Goal: Transaction & Acquisition: Purchase product/service

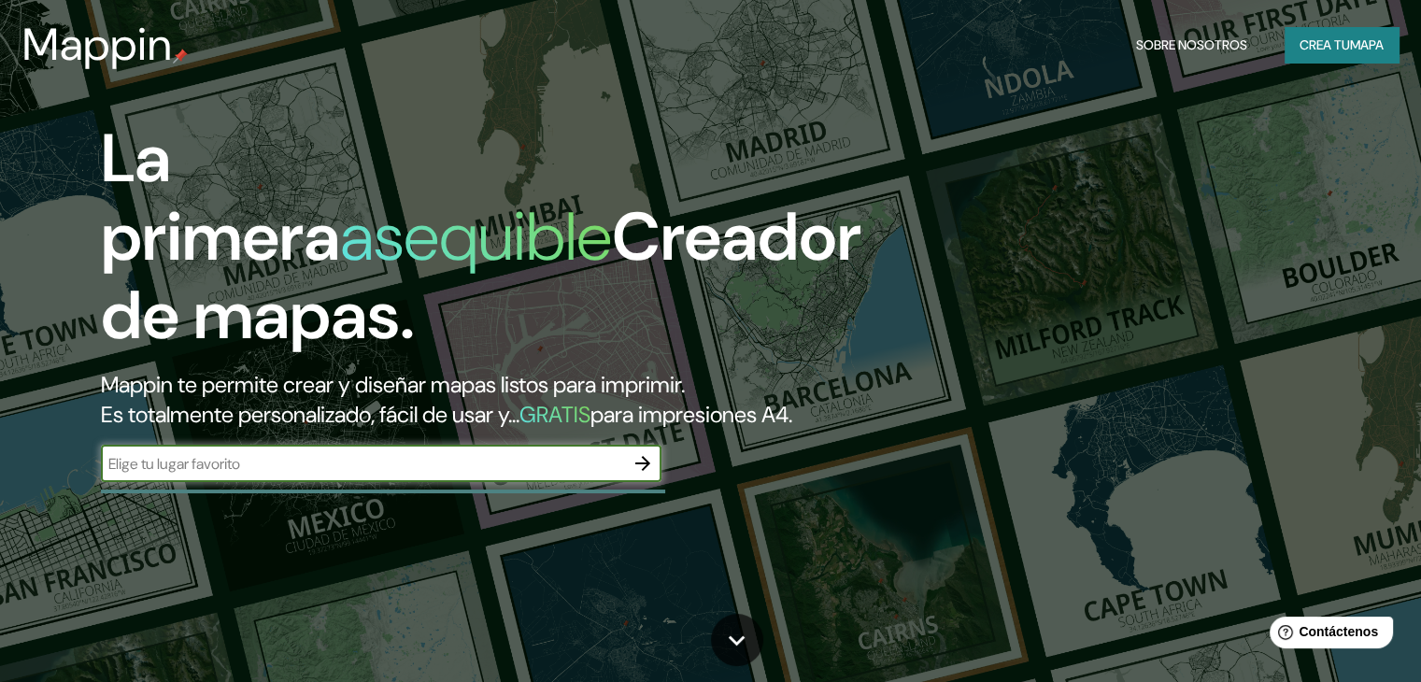
click at [186, 475] on input "text" at bounding box center [362, 463] width 523 height 21
type input "s"
type input "provincia sechura piura [GEOGRAPHIC_DATA]"
click at [634, 475] on icon "button" at bounding box center [643, 463] width 22 height 22
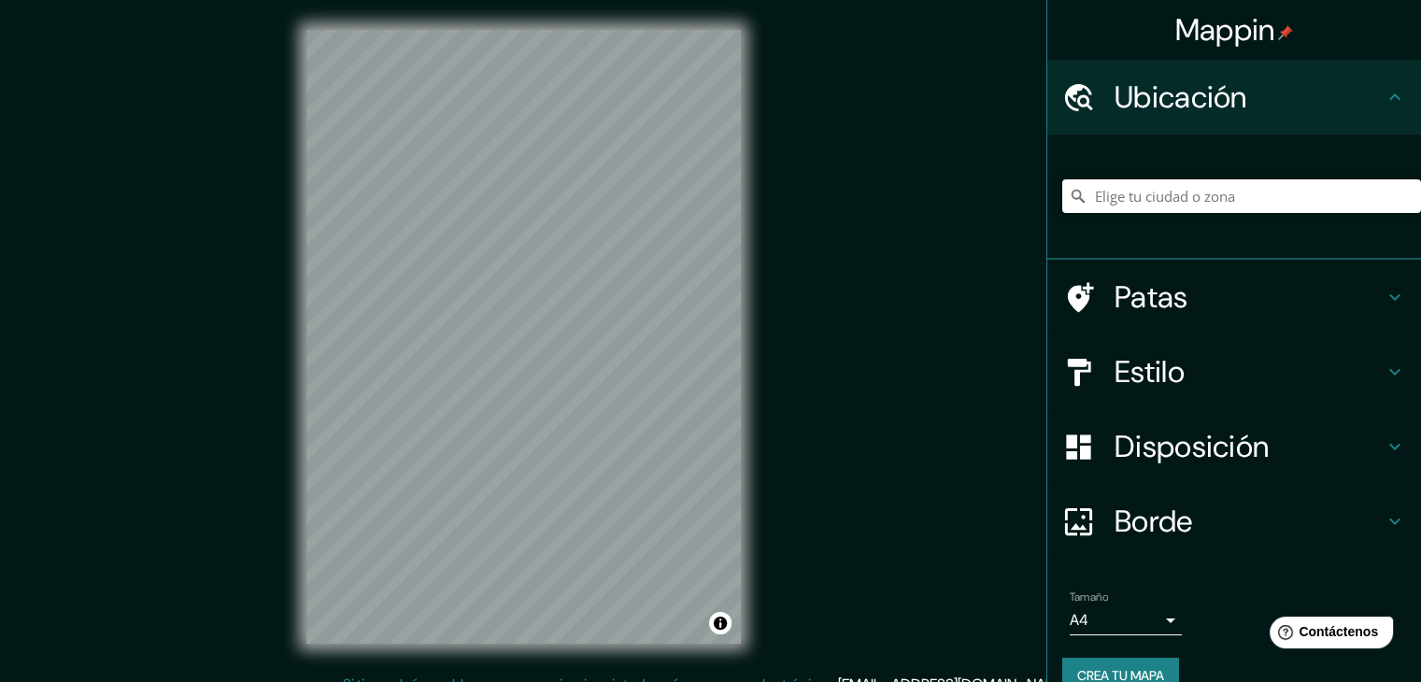
click at [1136, 299] on font "Patas" at bounding box center [1152, 296] width 74 height 39
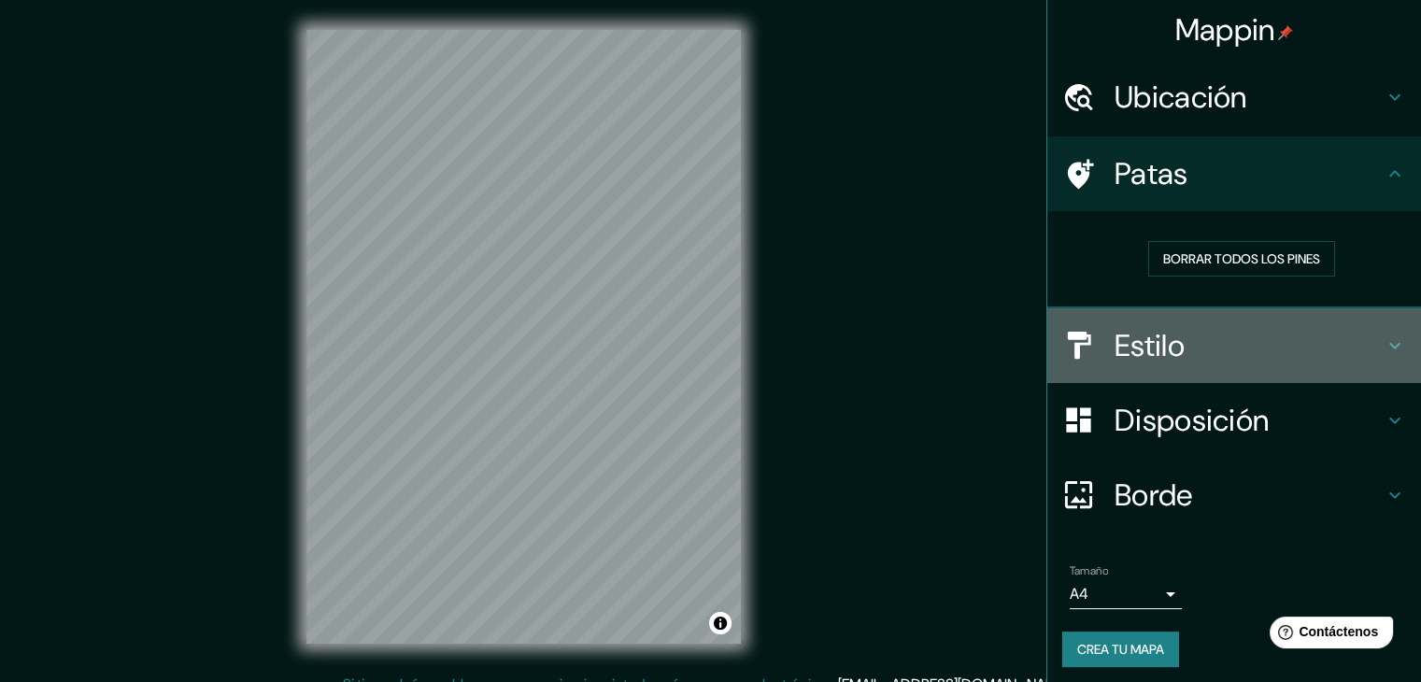
click at [1237, 361] on h4 "Estilo" at bounding box center [1249, 345] width 269 height 37
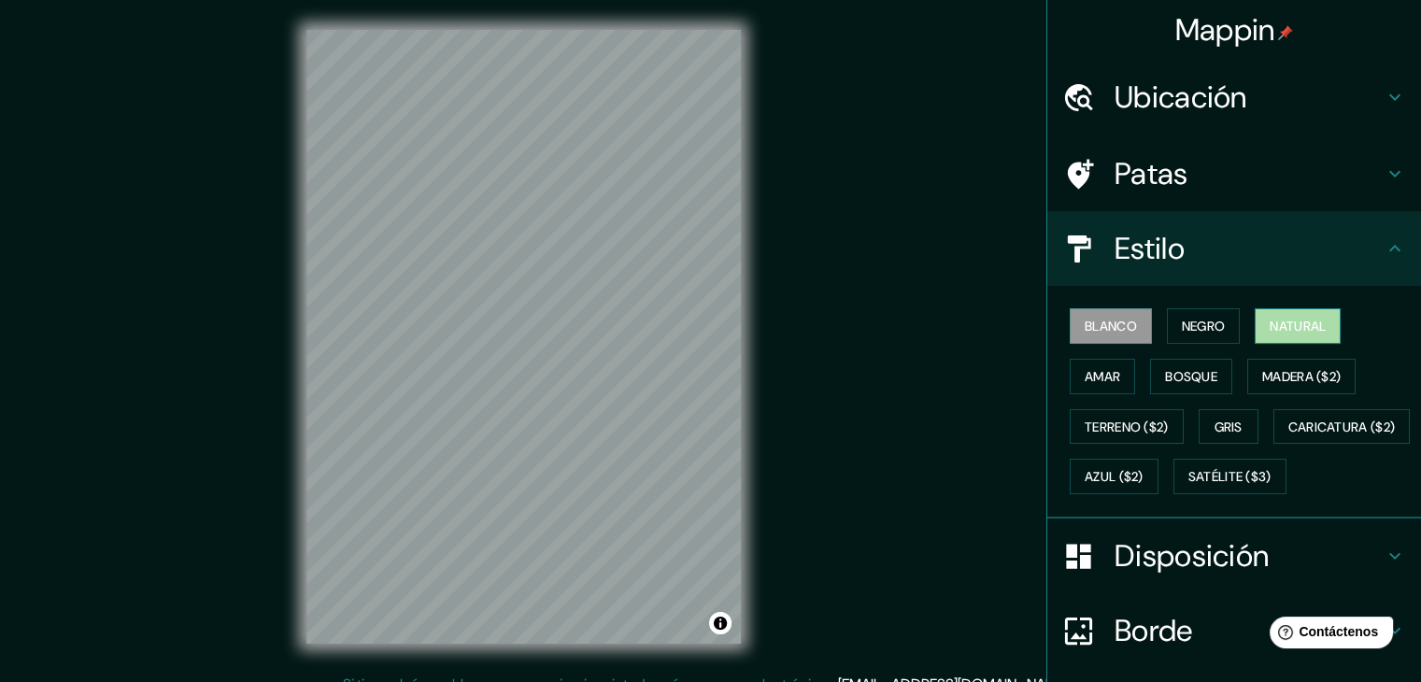
click at [1281, 327] on font "Natural" at bounding box center [1298, 326] width 56 height 17
click at [1218, 420] on font "Gris" at bounding box center [1228, 427] width 28 height 17
click at [1274, 330] on font "Natural" at bounding box center [1298, 326] width 56 height 17
click at [1098, 320] on font "Blanco" at bounding box center [1111, 326] width 52 height 17
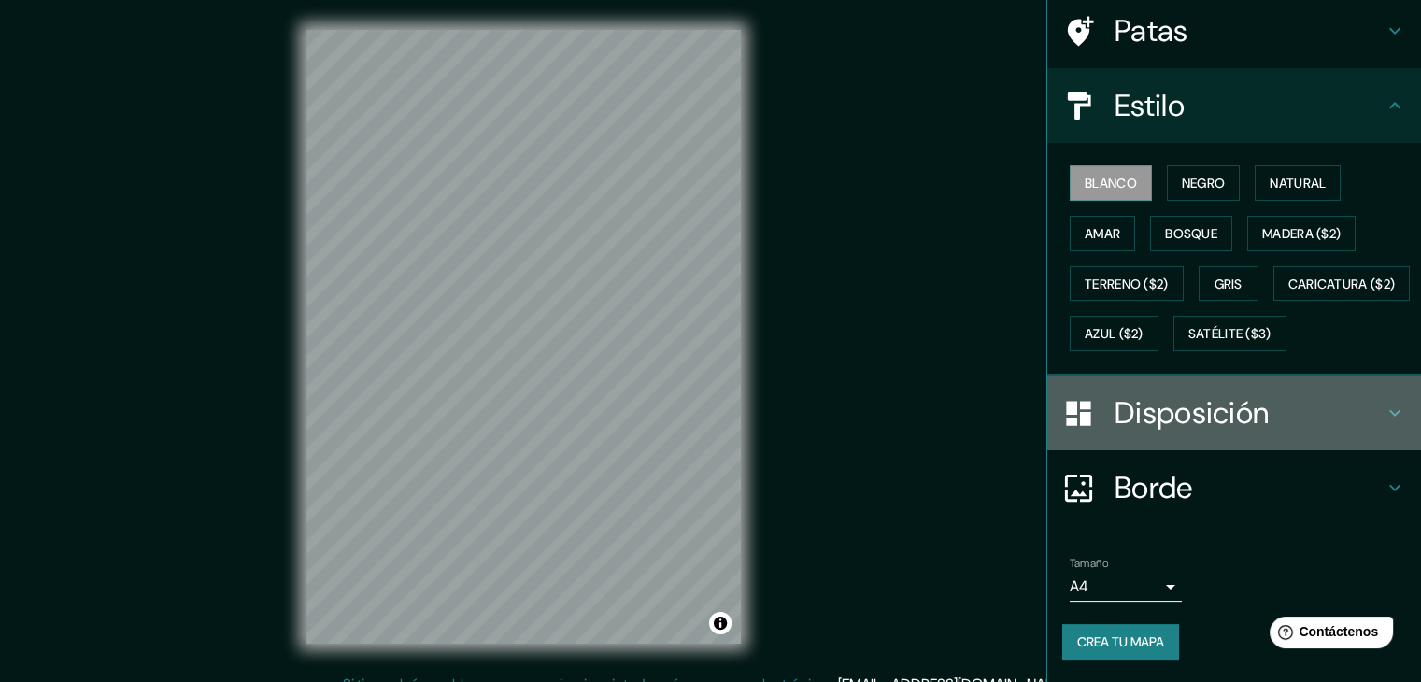
click at [1279, 423] on h4 "Disposición" at bounding box center [1249, 412] width 269 height 37
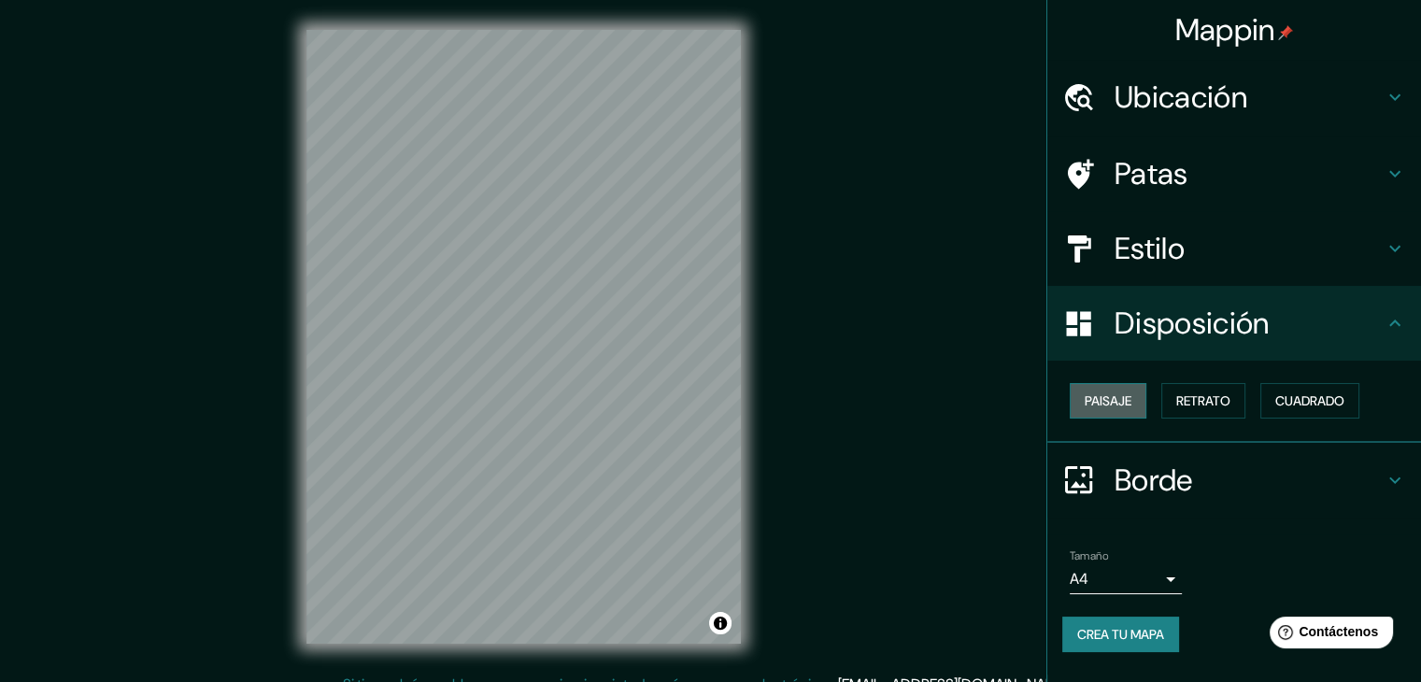
click at [1117, 397] on font "Paisaje" at bounding box center [1108, 400] width 47 height 17
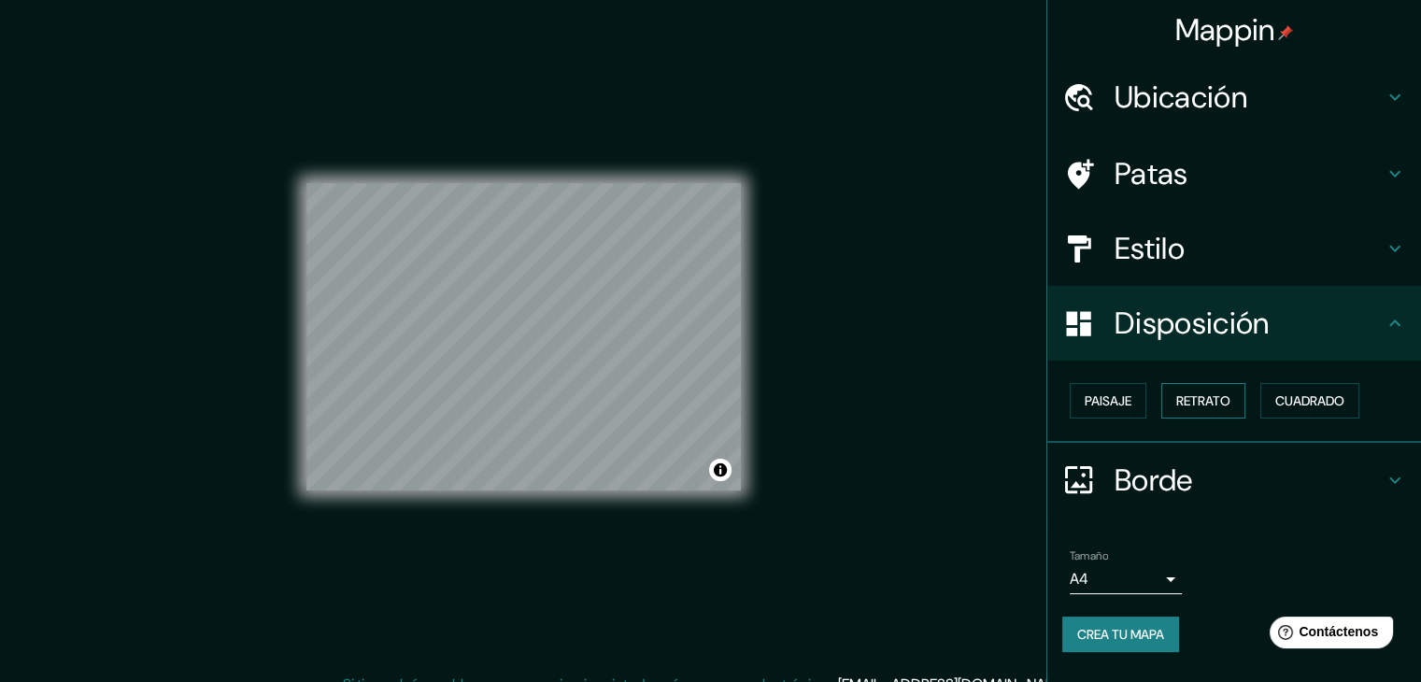
click at [1183, 396] on font "Retrato" at bounding box center [1203, 400] width 54 height 17
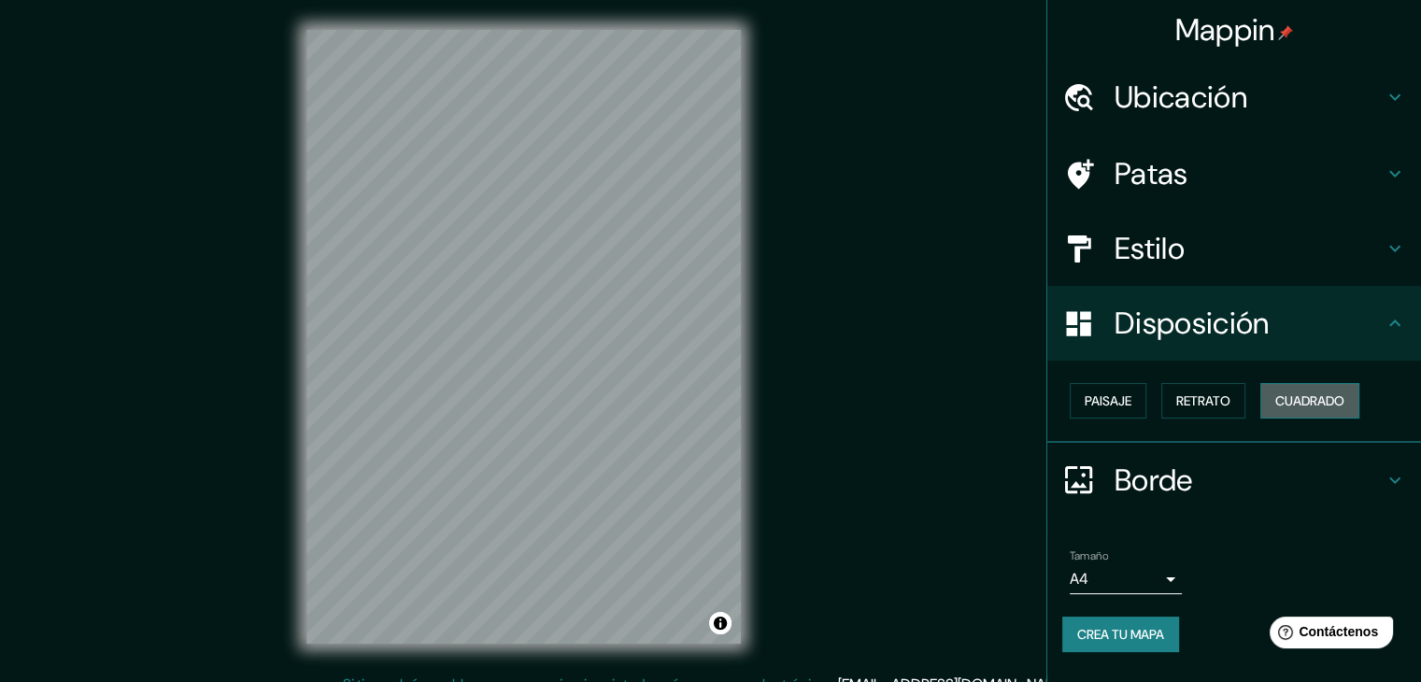
click at [1304, 389] on font "Cuadrado" at bounding box center [1309, 401] width 69 height 24
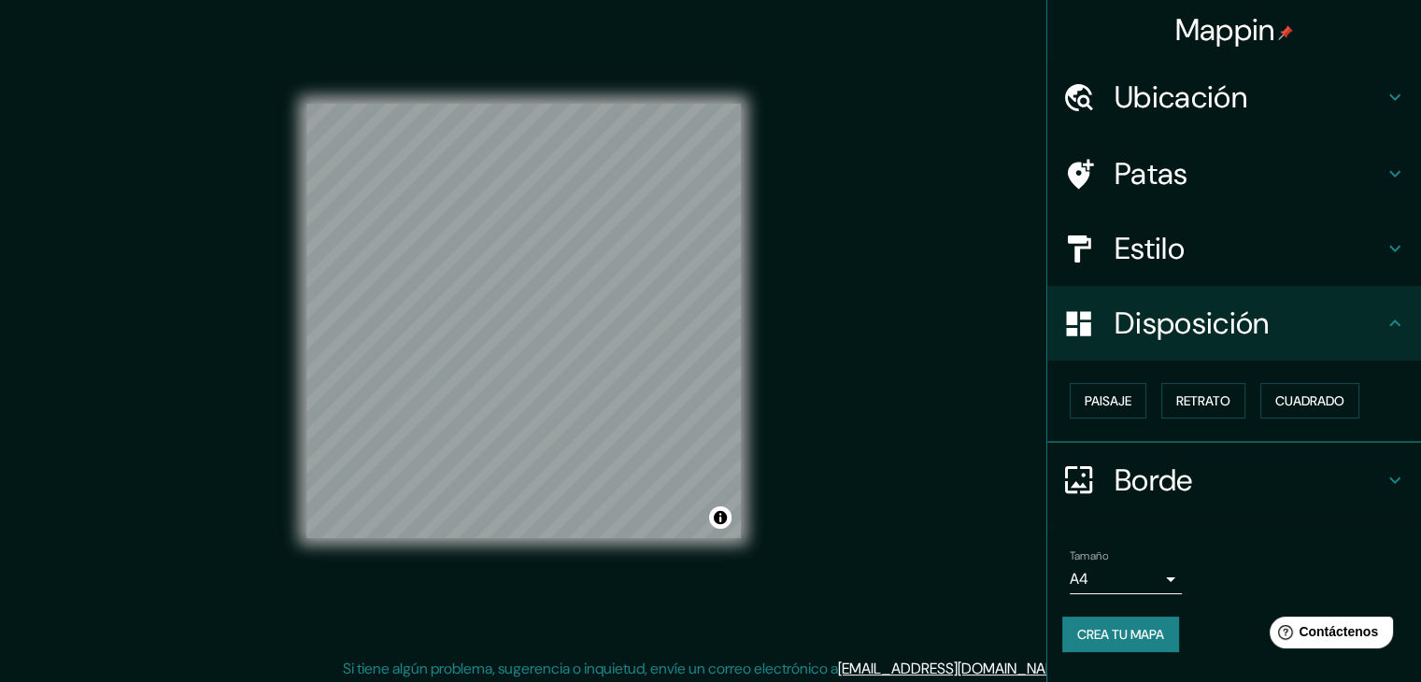
scroll to position [21, 0]
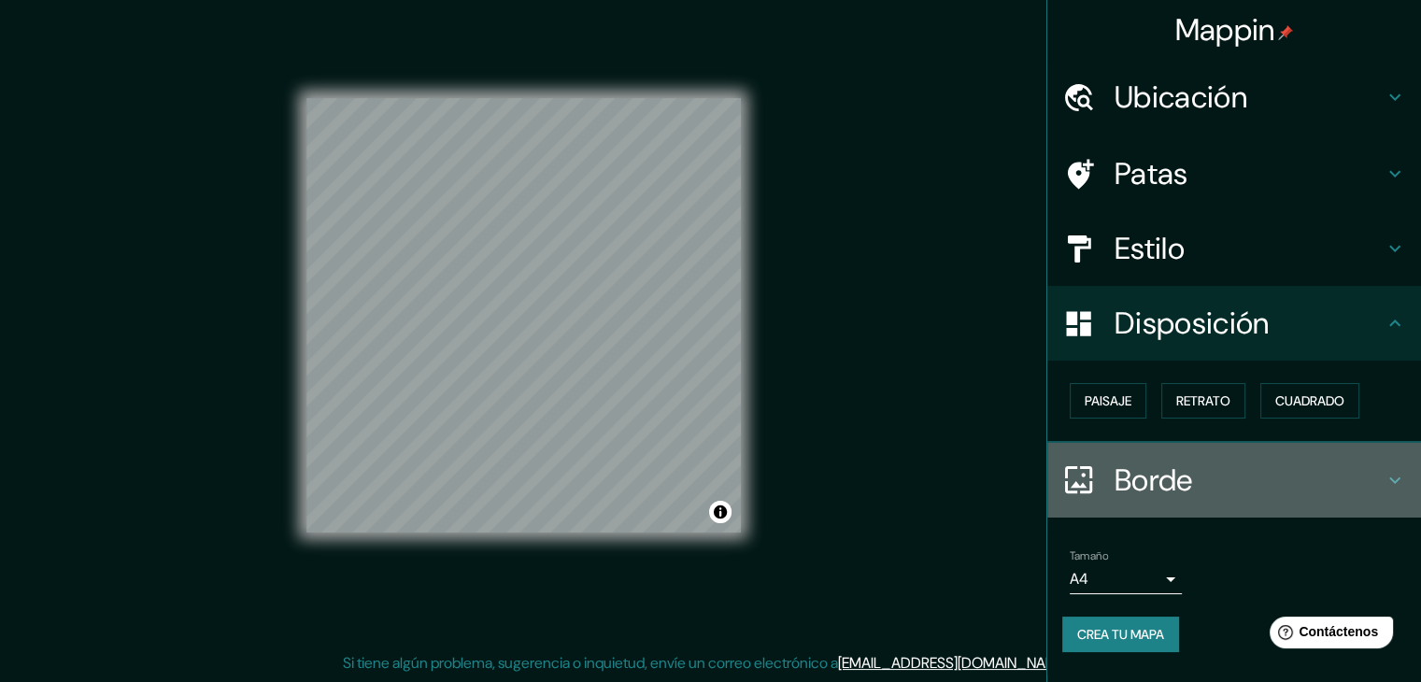
click at [1314, 466] on h4 "Borde" at bounding box center [1249, 480] width 269 height 37
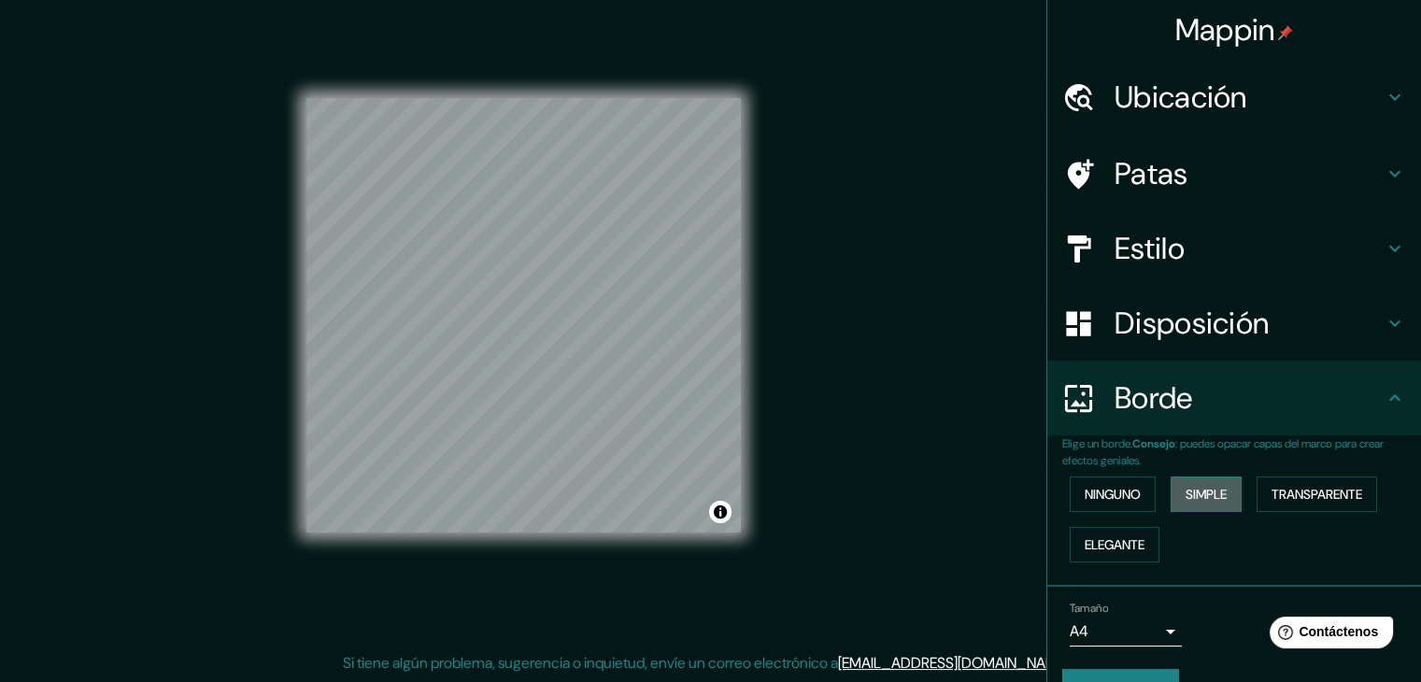
click at [1211, 490] on font "Simple" at bounding box center [1206, 494] width 41 height 17
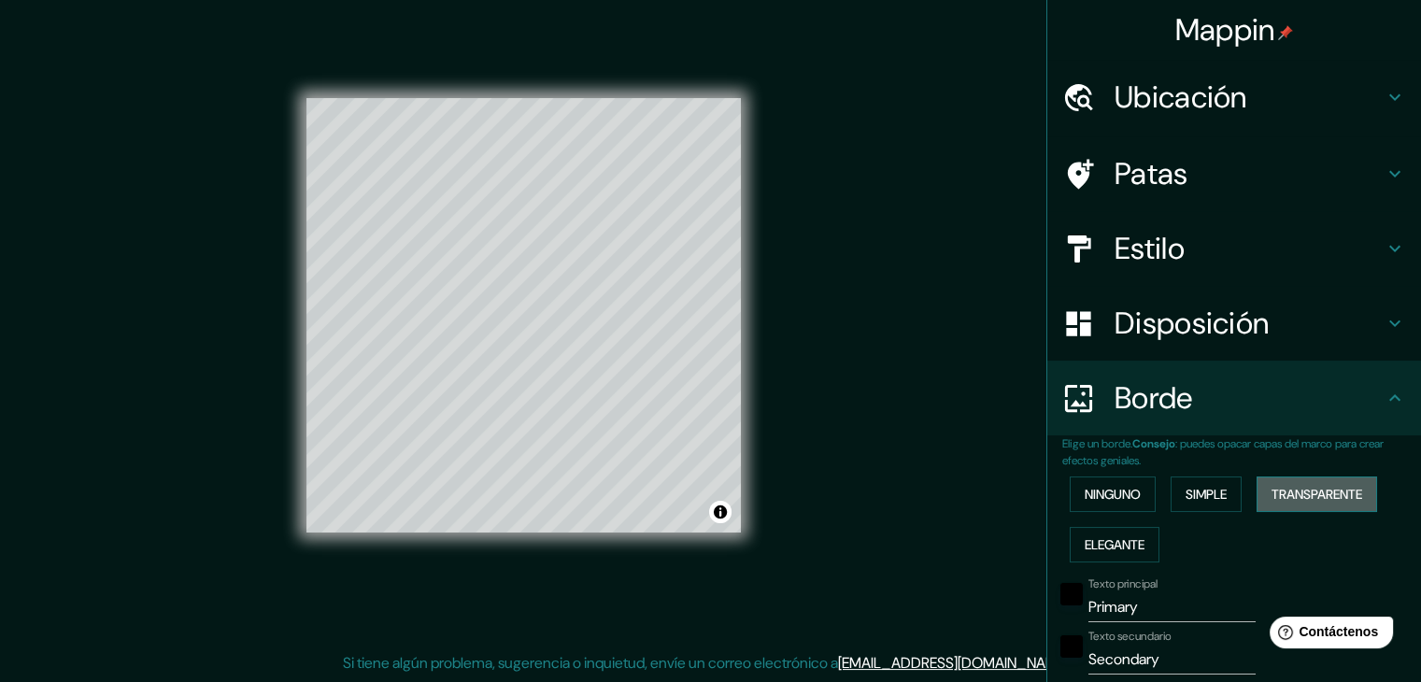
click at [1279, 490] on font "Transparente" at bounding box center [1316, 494] width 91 height 17
click at [1116, 542] on font "Elegante" at bounding box center [1115, 544] width 60 height 17
click at [1190, 486] on font "Simple" at bounding box center [1206, 494] width 41 height 17
click at [1282, 479] on button "Transparente" at bounding box center [1317, 494] width 121 height 36
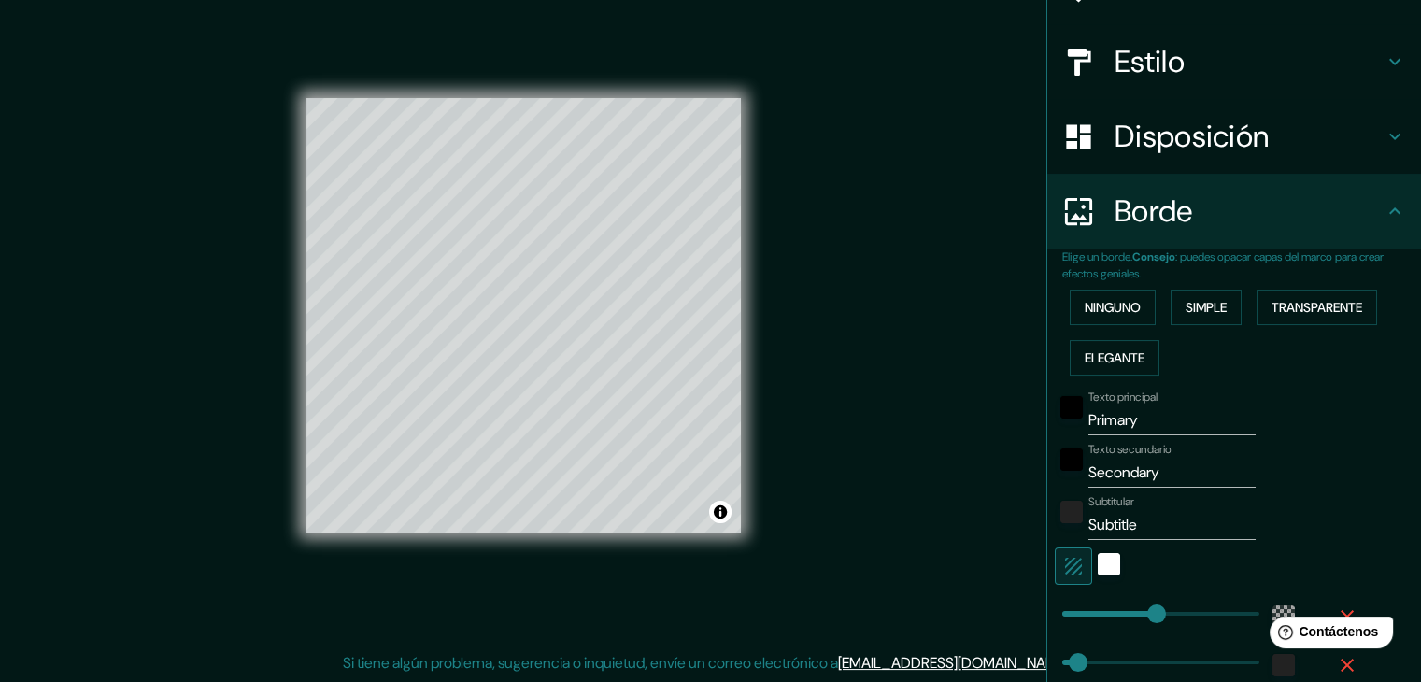
type input "223"
drag, startPoint x: 1128, startPoint y: 427, endPoint x: 1072, endPoint y: 424, distance: 55.2
click at [1072, 424] on div "Texto principal Primary" at bounding box center [1208, 413] width 306 height 45
type input "223"
type input "37"
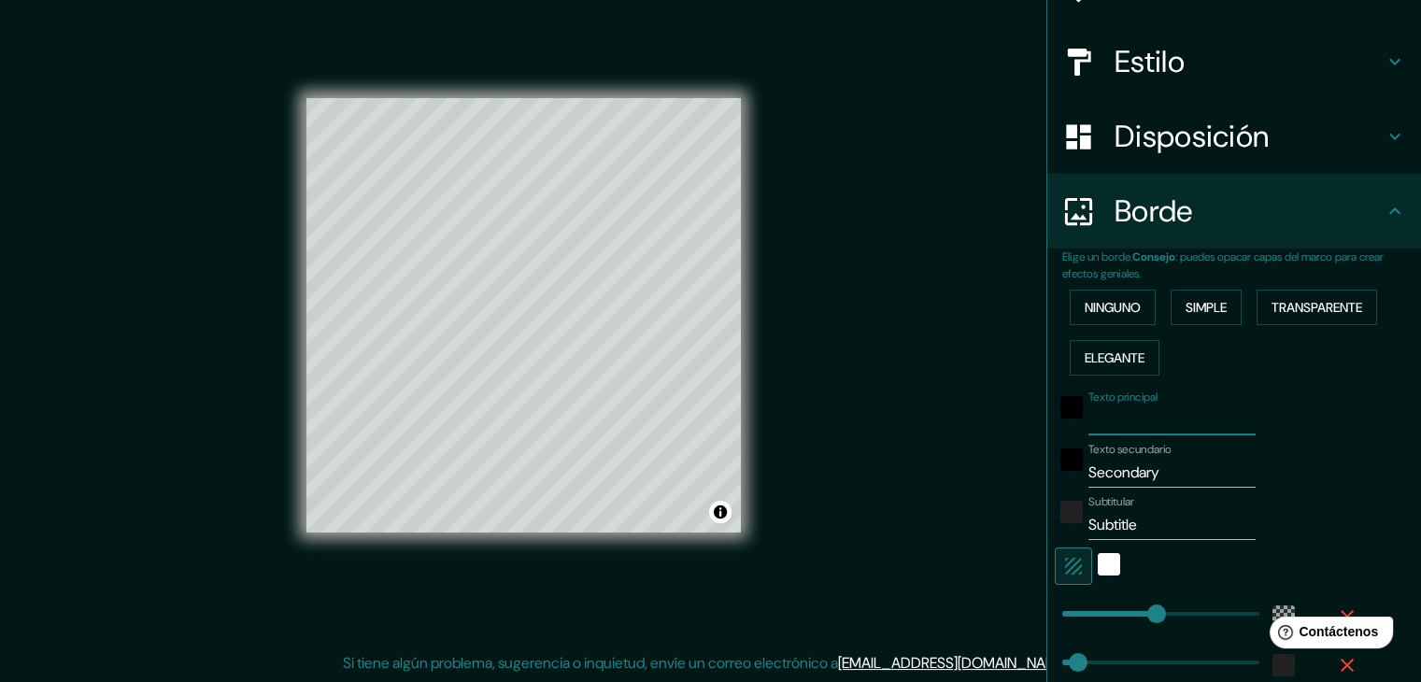
type input "r"
type input "223"
type input "37"
type input "rp"
type input "223"
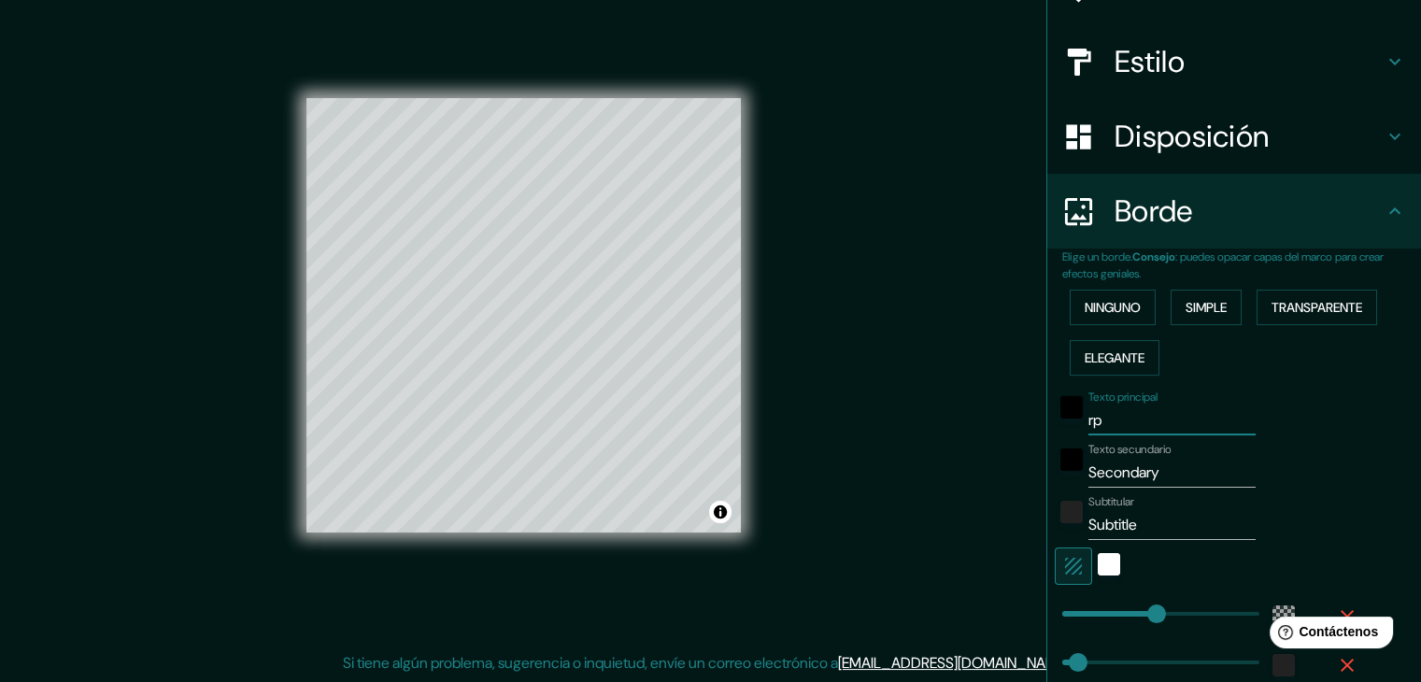
type input "37"
type input "r"
type input "223"
type input "37"
type input "223"
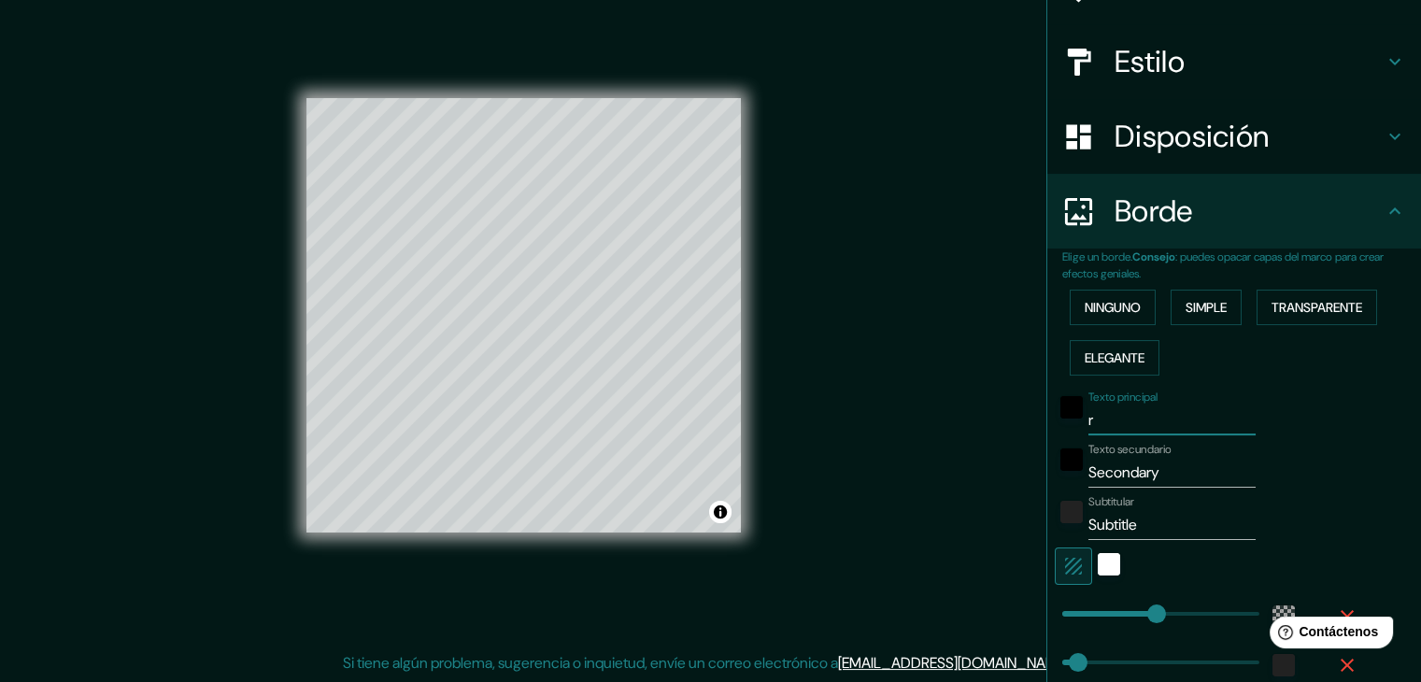
type input "37"
type input "p"
type input "223"
type input "37"
type input "pr"
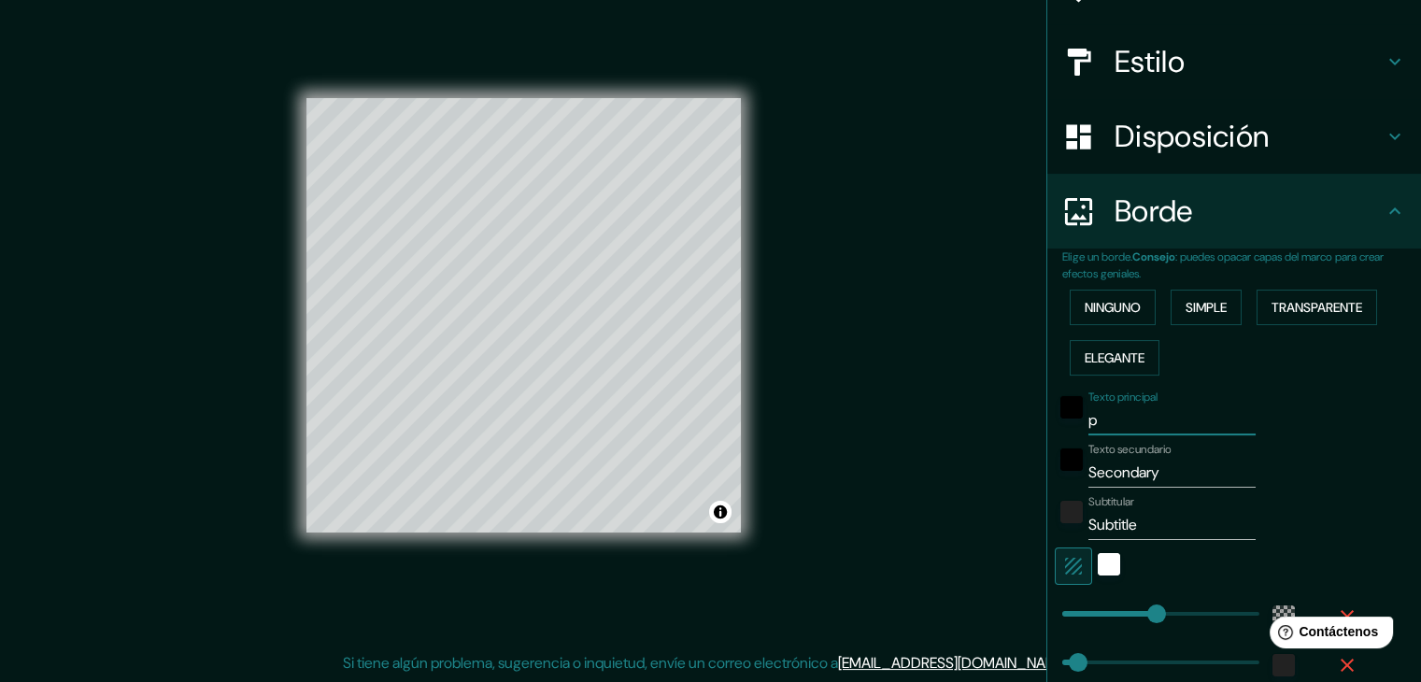
type input "223"
type input "37"
type input "pro"
type input "223"
type input "37"
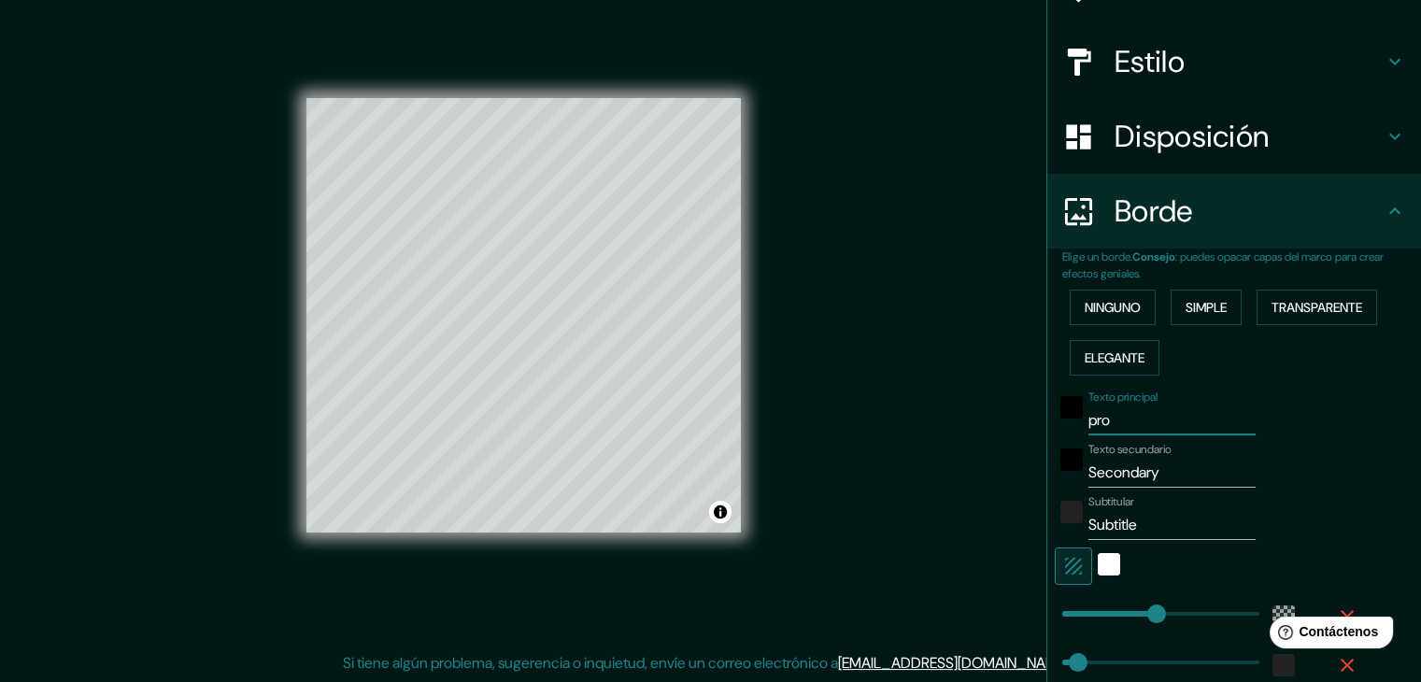
type input "prov"
type input "223"
type input "37"
type input "provi"
type input "223"
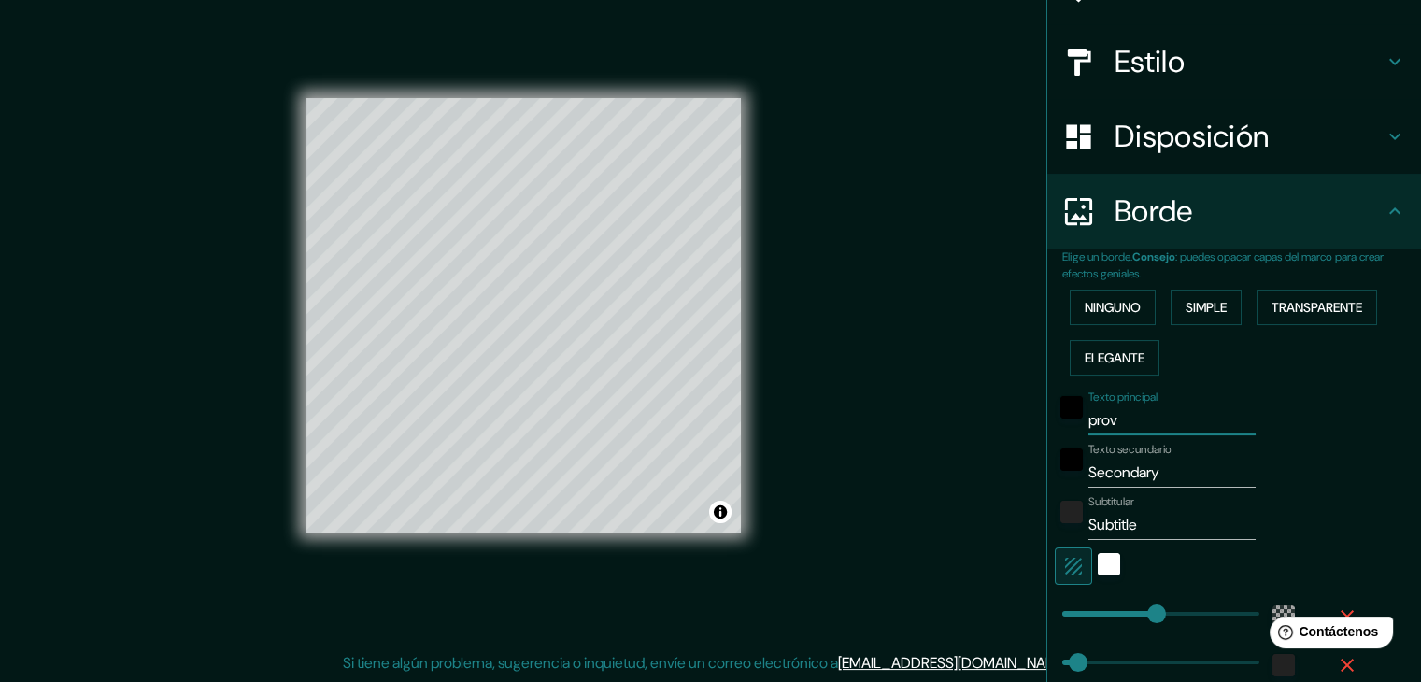
type input "37"
type input "provin"
type input "223"
type input "37"
type input "provinc"
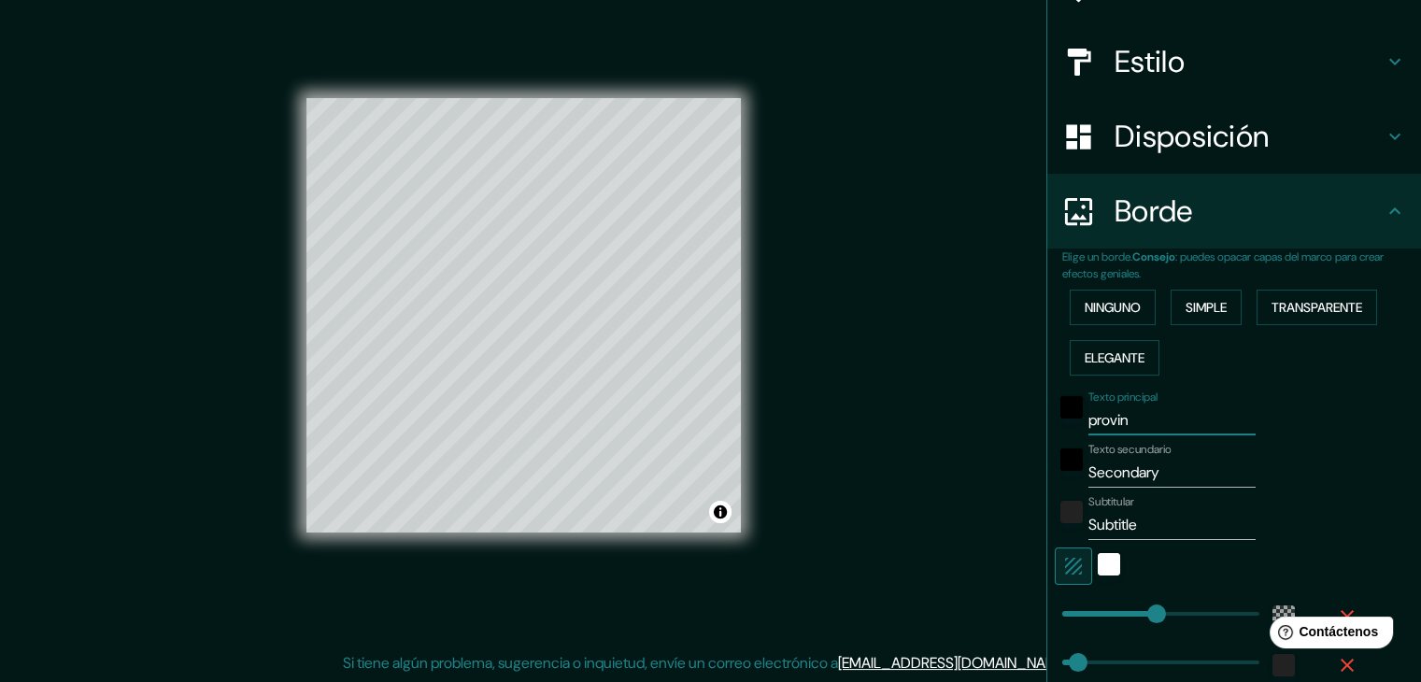
type input "223"
type input "37"
type input "provinci"
type input "223"
type input "37"
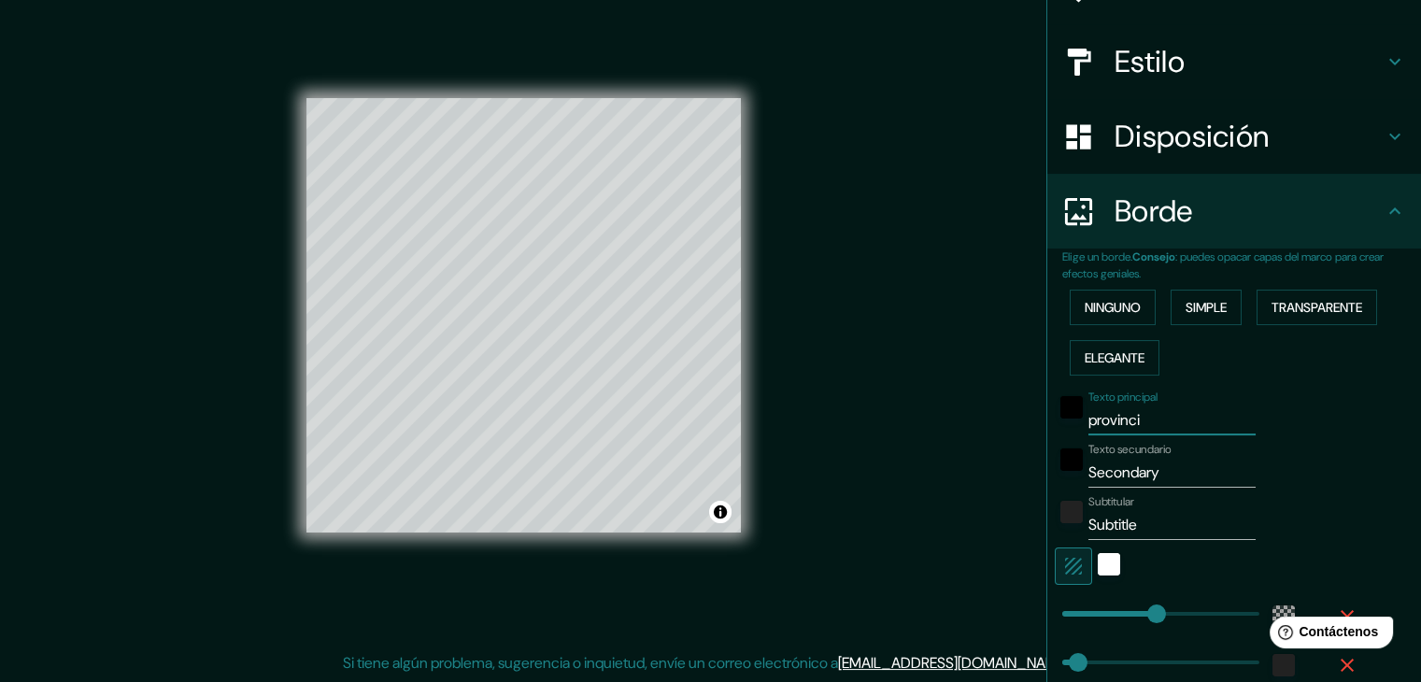
type input "provincia"
type input "223"
type input "37"
type input "provincia"
click at [1157, 472] on input "Secondary" at bounding box center [1171, 473] width 167 height 30
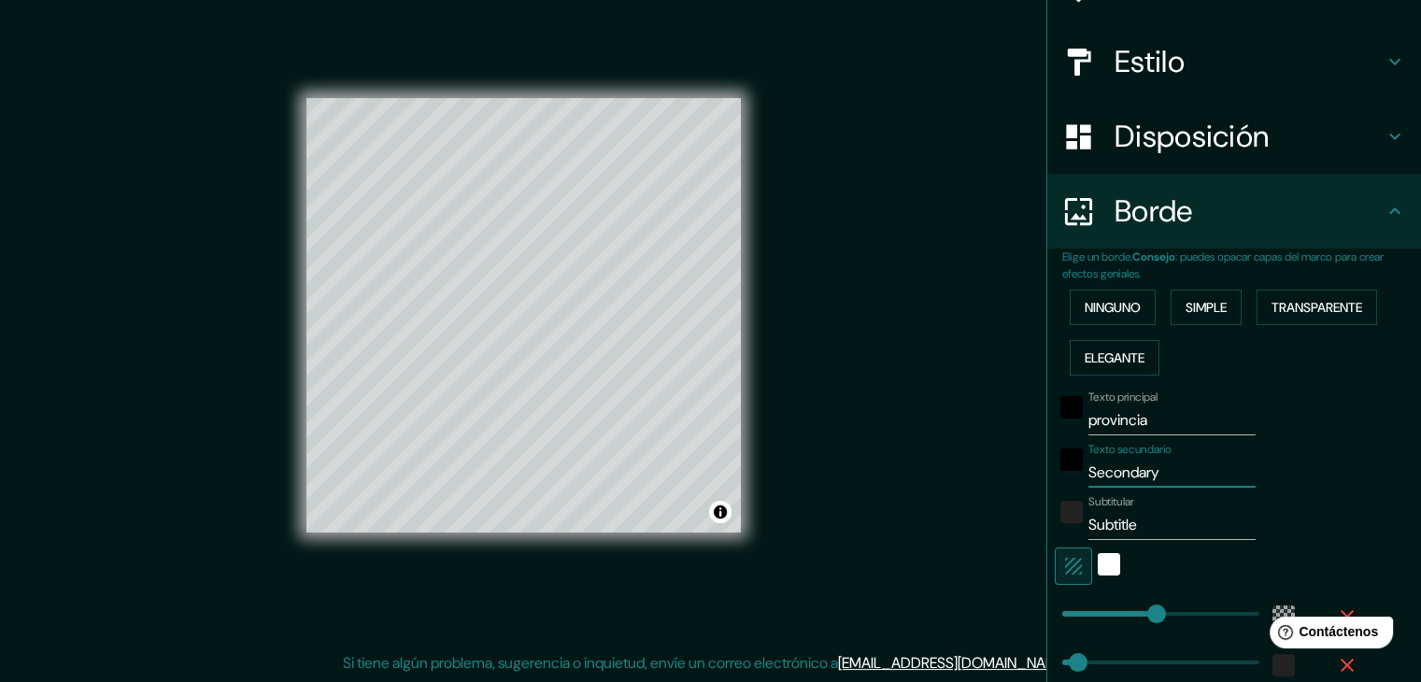
type input "Secondar"
type input "223"
type input "37"
type input "Seconda"
type input "223"
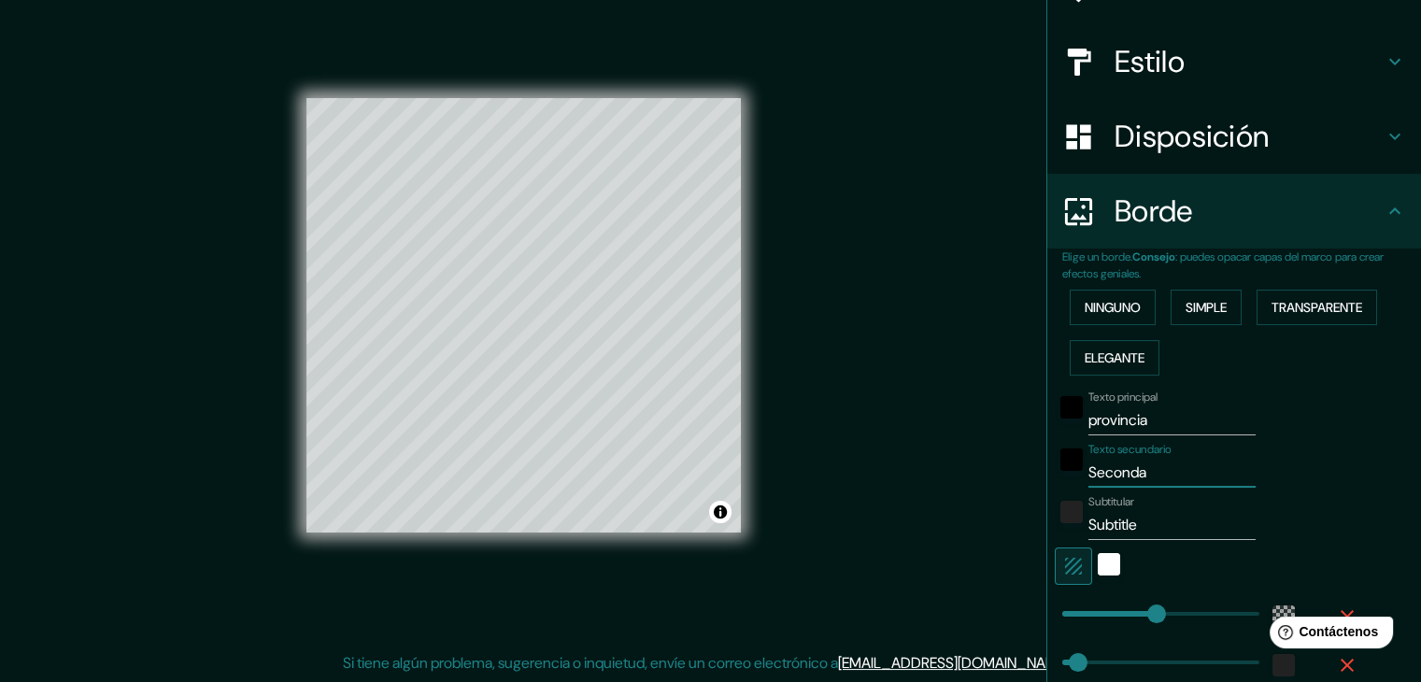
type input "37"
type input "Second"
type input "223"
type input "37"
type input "Sec"
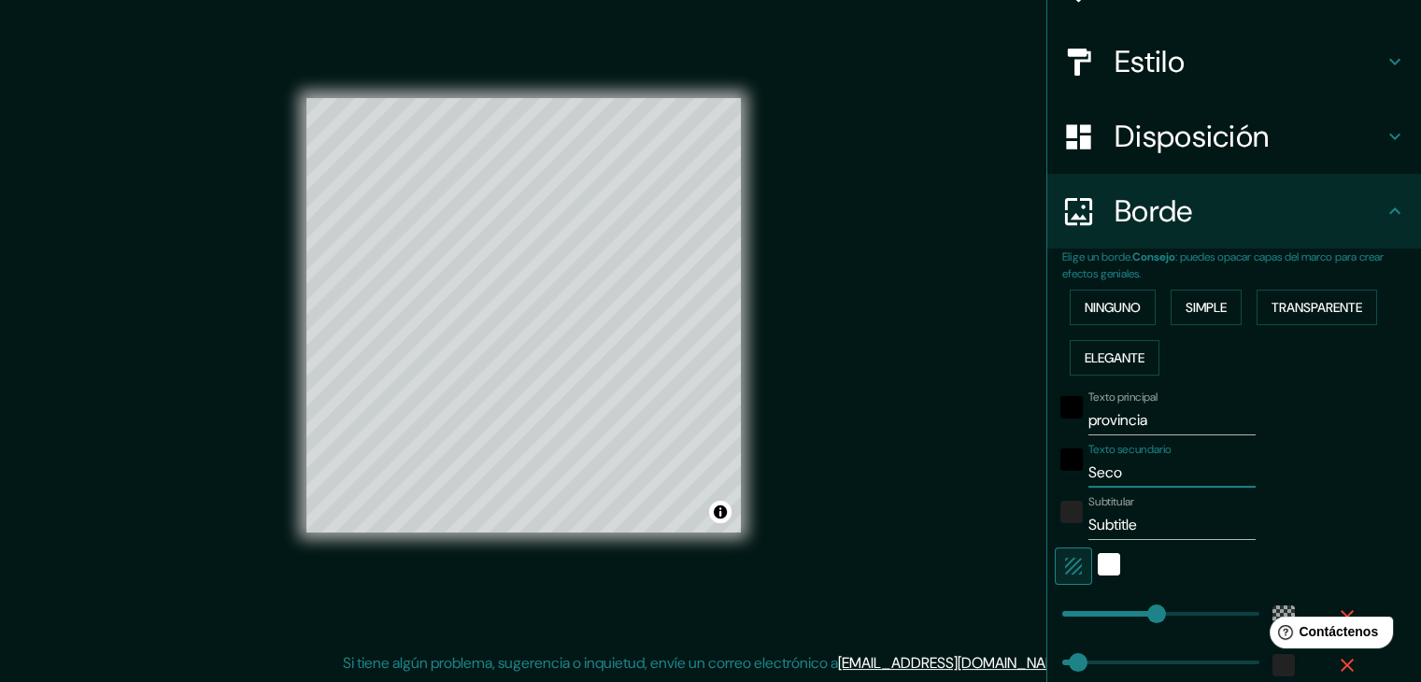
type input "223"
type input "37"
type input "Se"
type input "223"
type input "37"
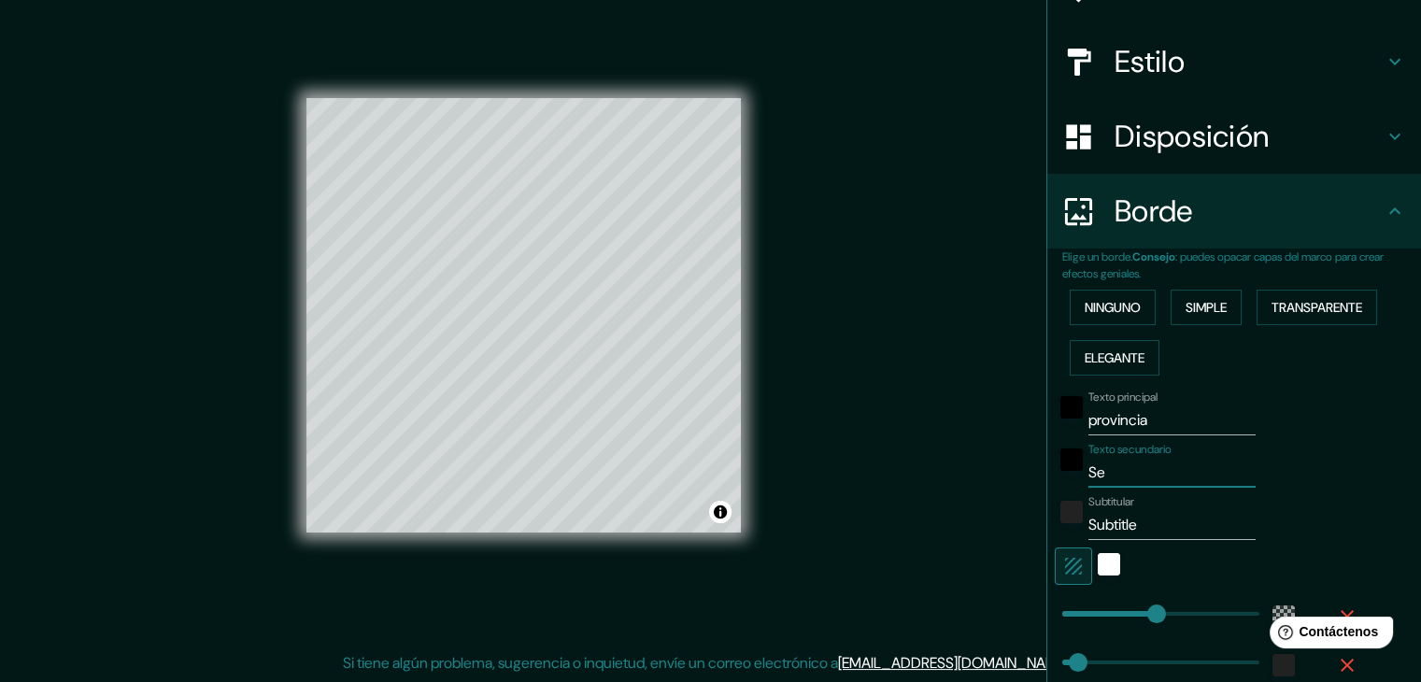
type input "S"
type input "223"
type input "37"
type input "223"
type input "37"
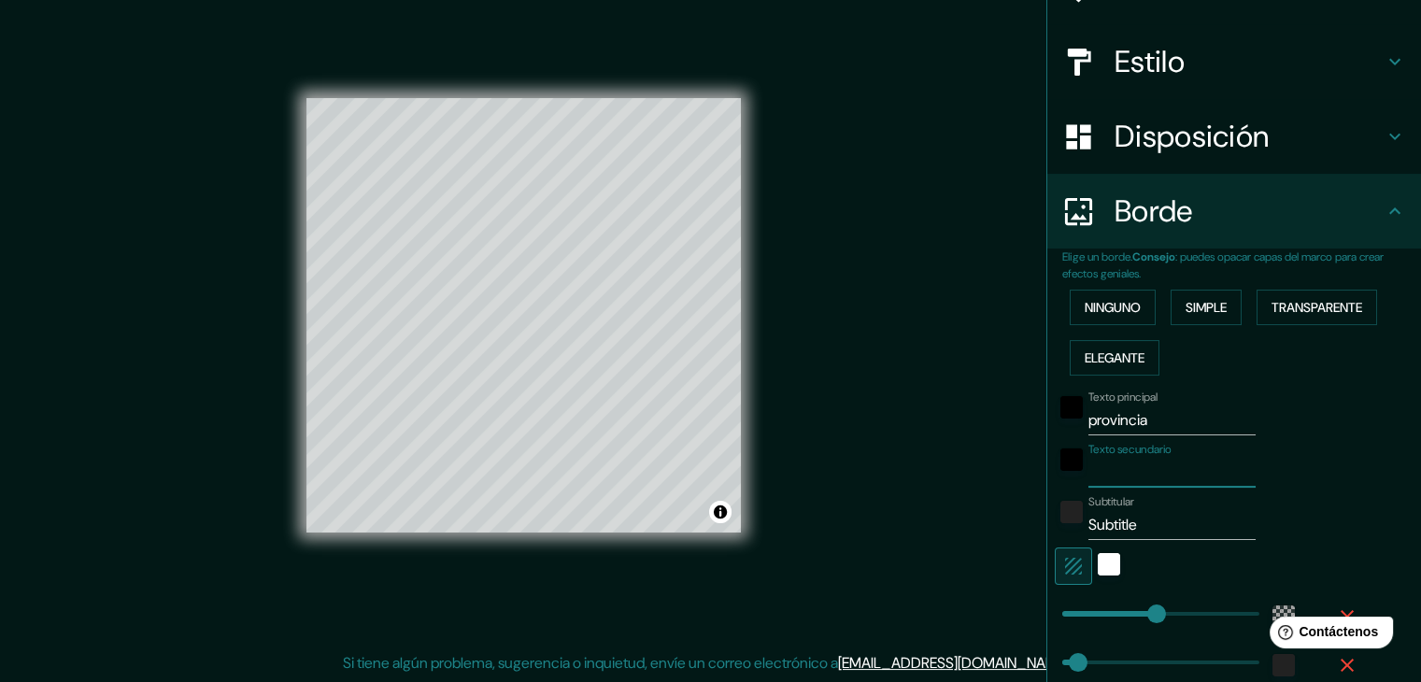
type input "s"
type input "223"
type input "37"
type input "se"
type input "223"
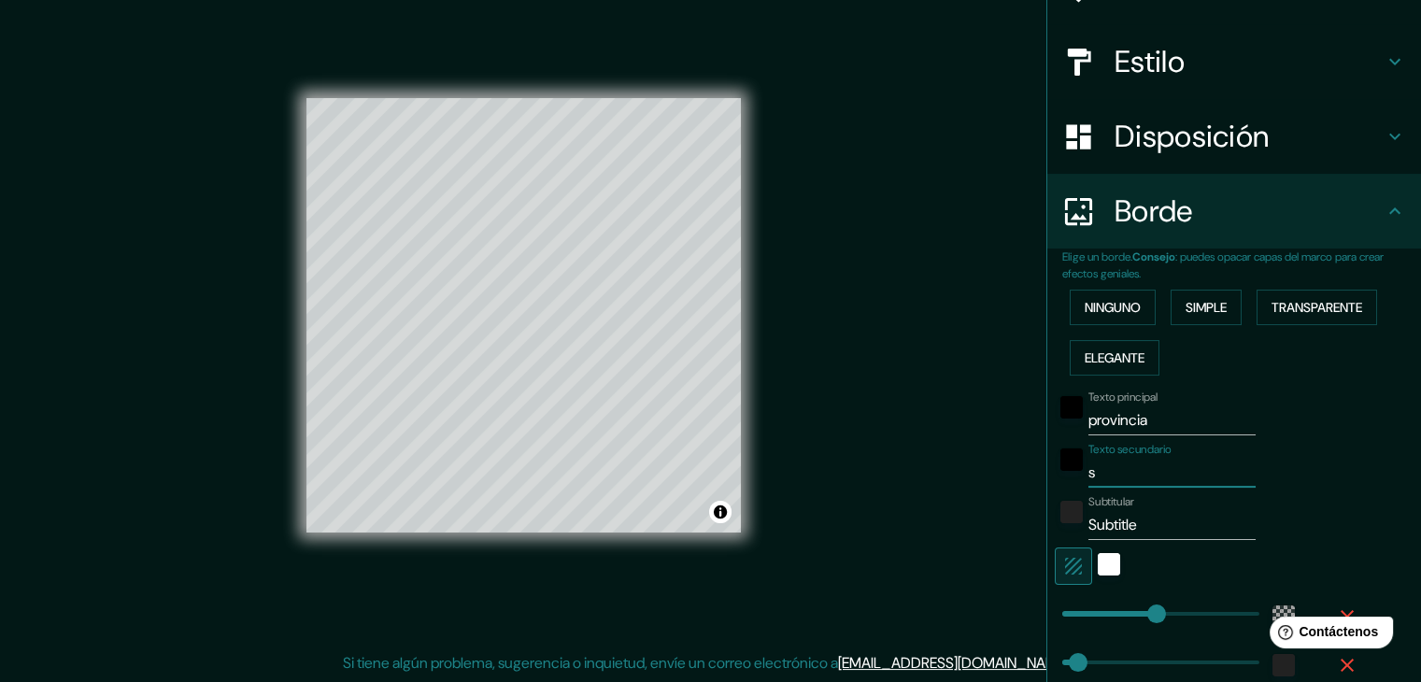
type input "37"
type input "sec"
type input "223"
type input "37"
type input "secu"
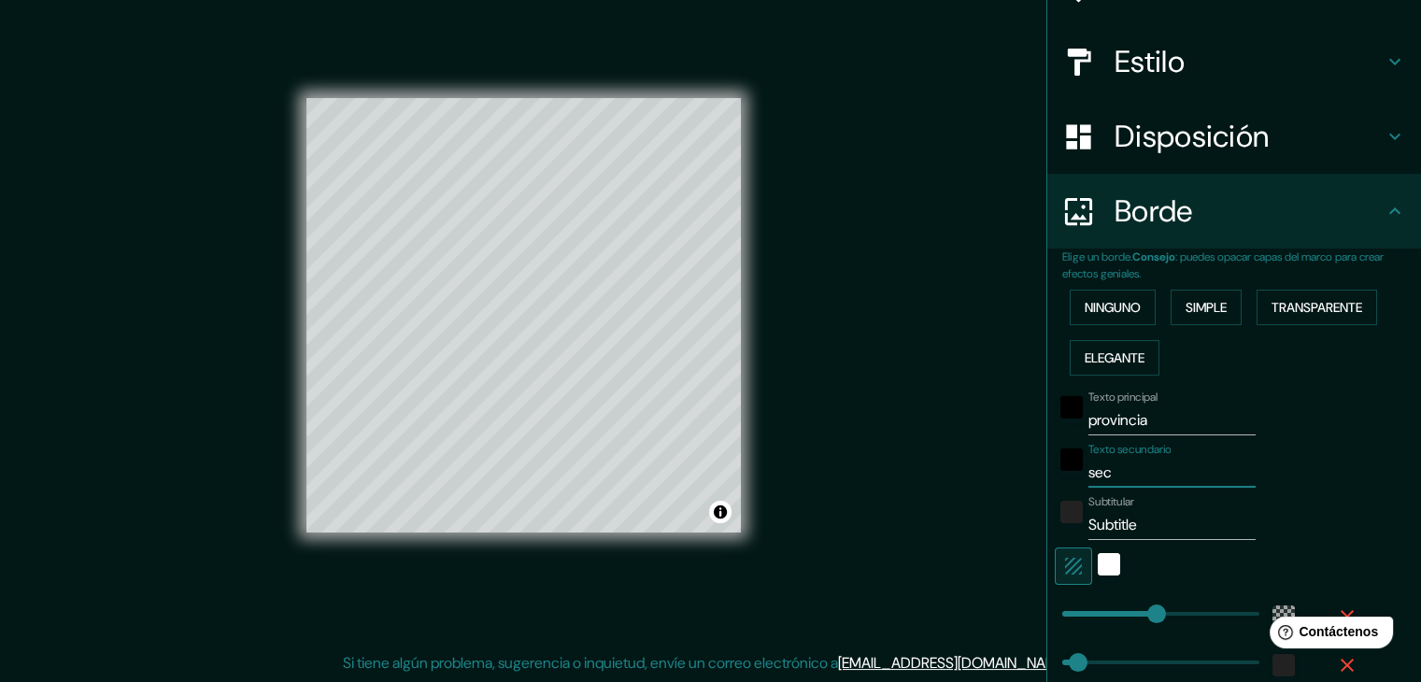
type input "223"
type input "37"
type input "sec"
type input "223"
type input "37"
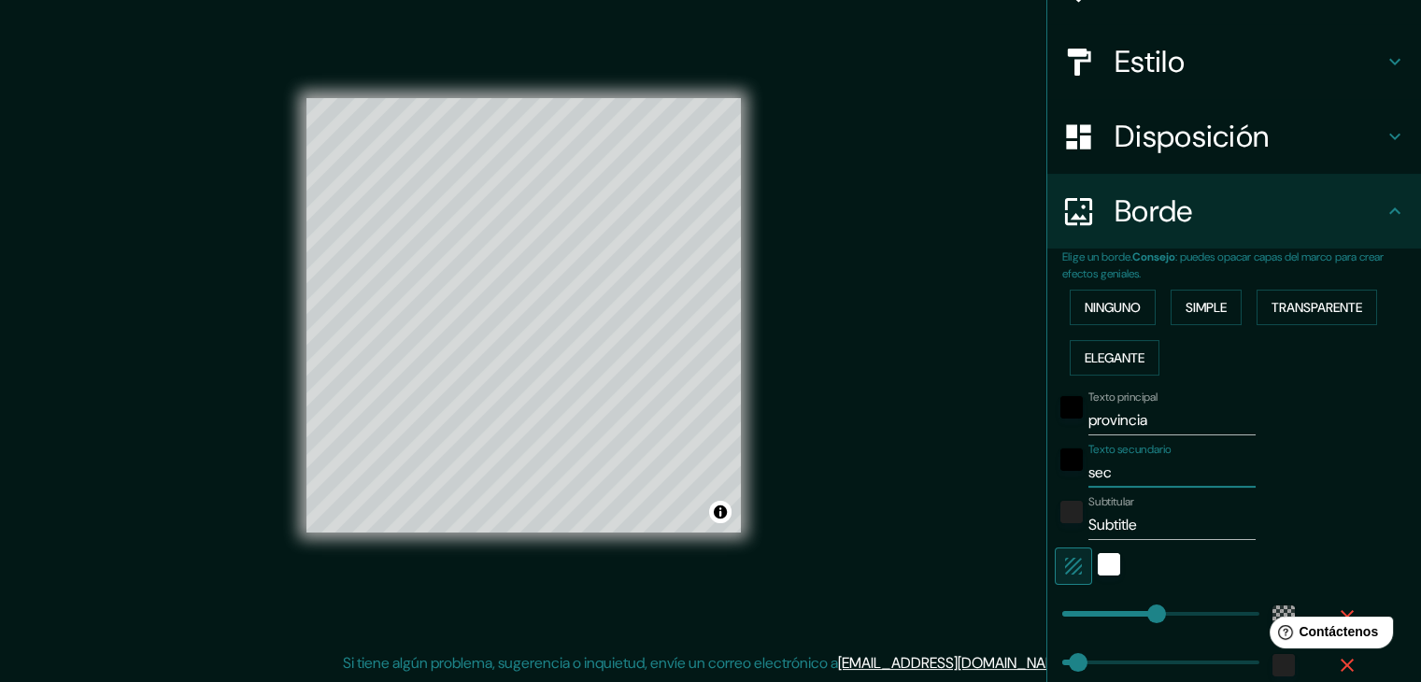
type input "sech"
type input "223"
type input "37"
type input "sechu"
type input "223"
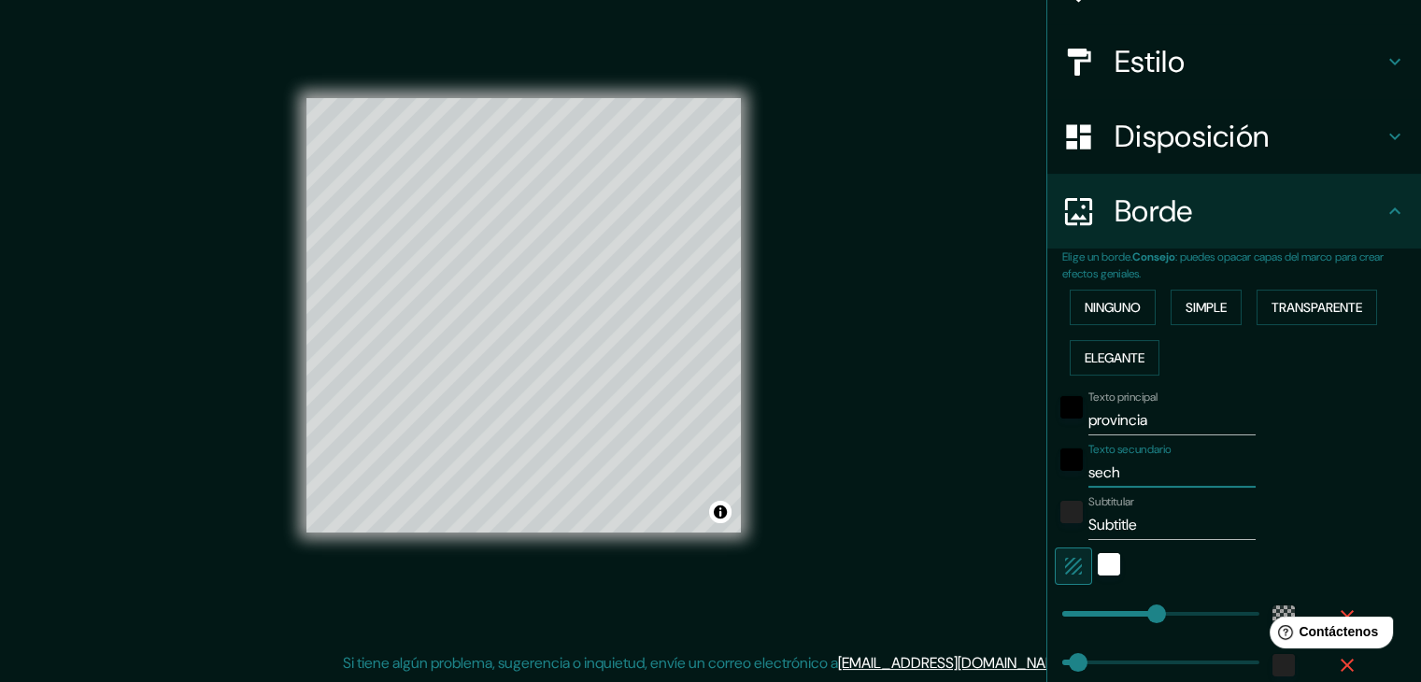
type input "37"
type input "sechur"
type input "223"
type input "37"
type input "sechura"
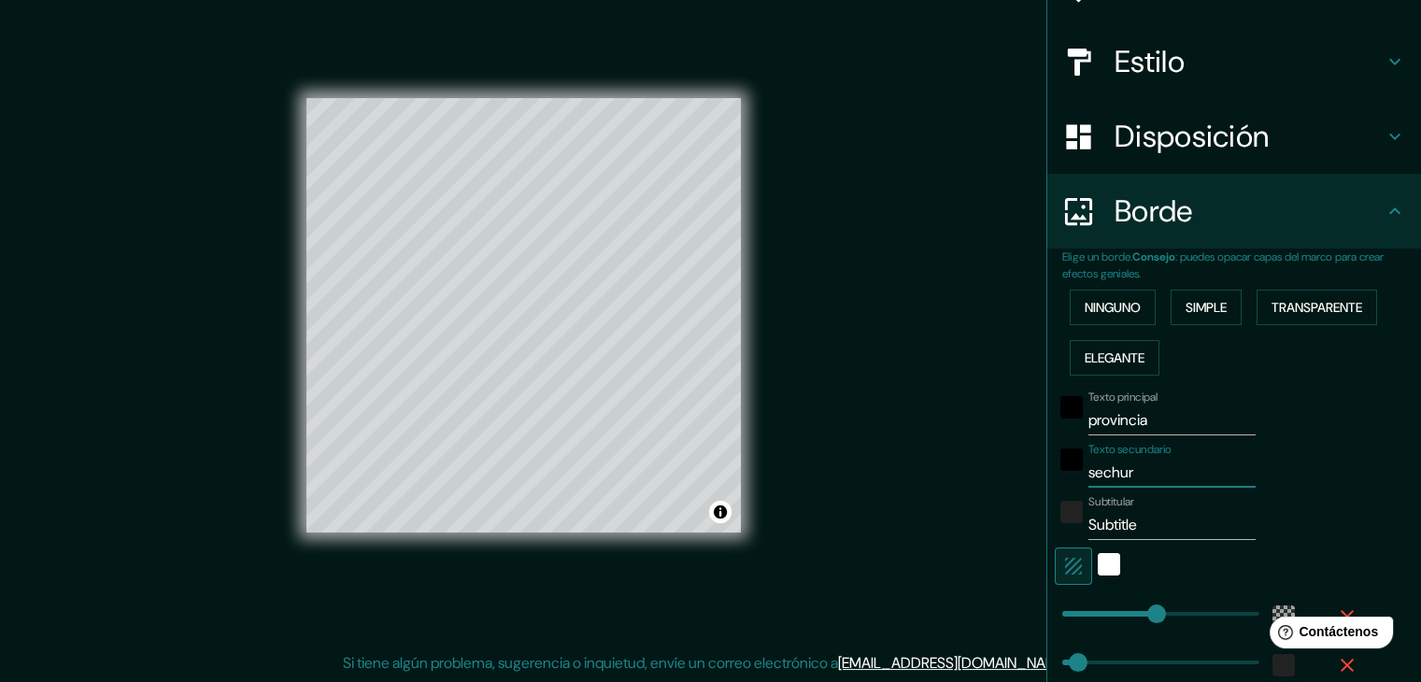
type input "223"
type input "37"
type input "sechura"
click at [1161, 526] on input "Subtitle" at bounding box center [1171, 525] width 167 height 30
type input "Subtitl"
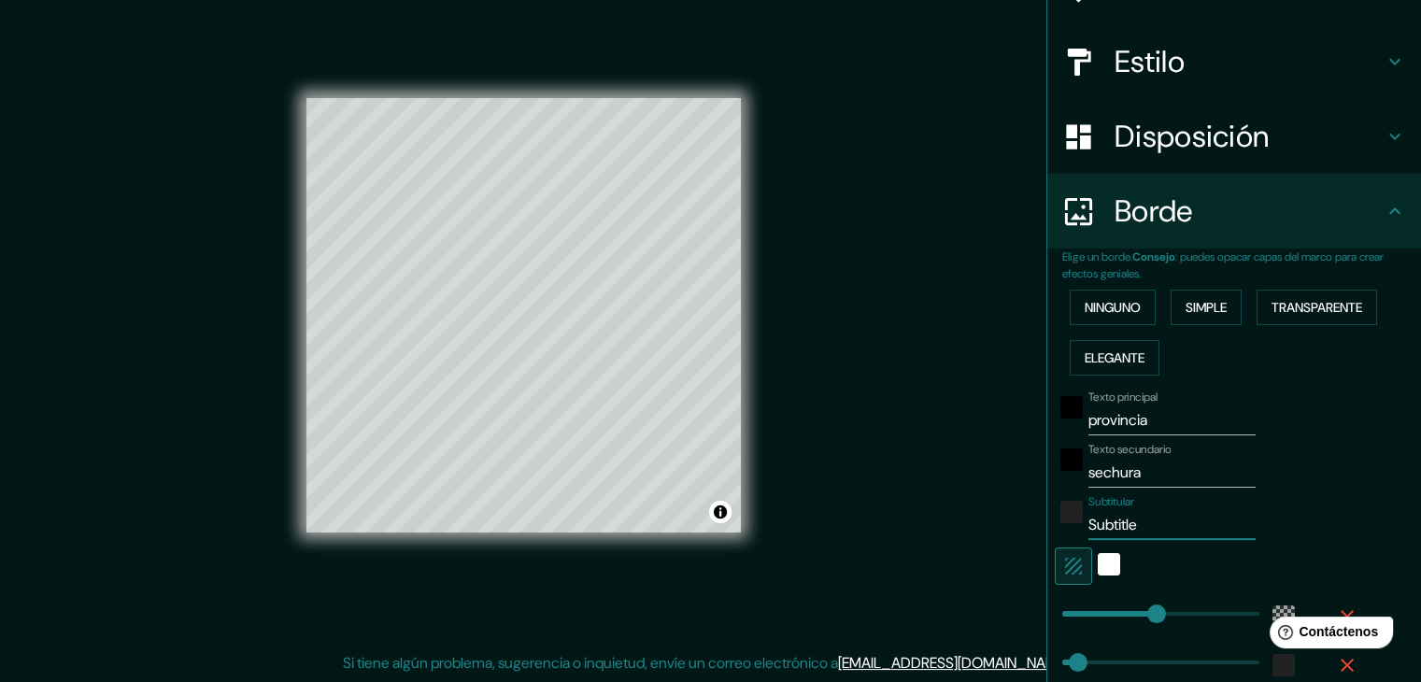
type input "223"
type input "37"
type input "Subtit"
type input "223"
type input "37"
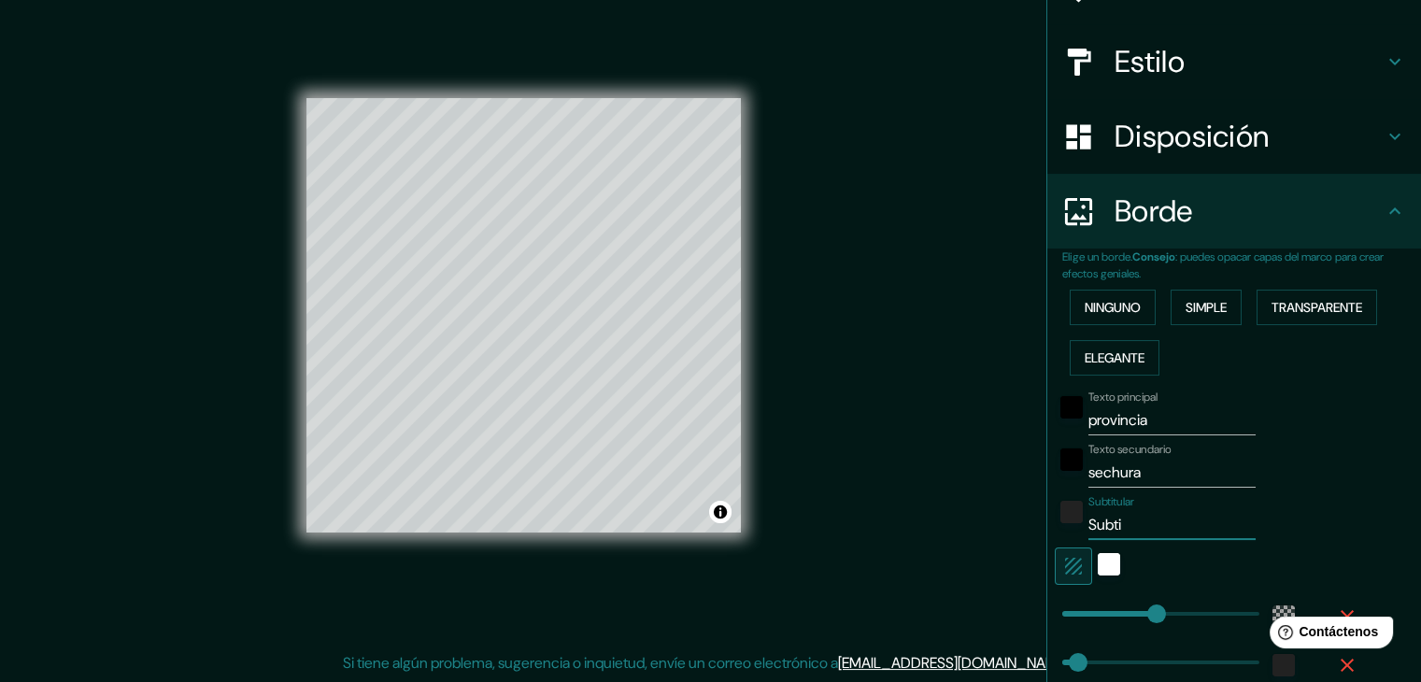
type input "Subt"
type input "223"
type input "37"
type input "Sub"
type input "223"
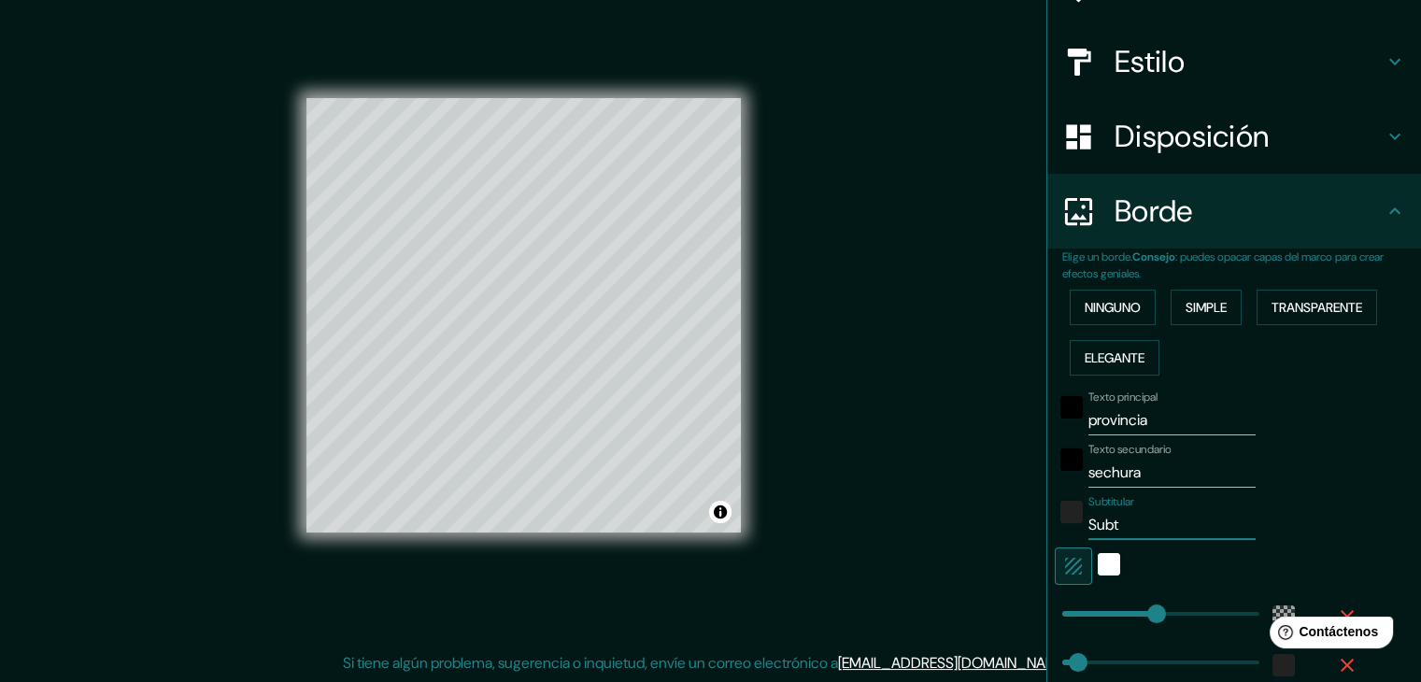
type input "37"
type input "Su"
type input "223"
type input "37"
type input "S"
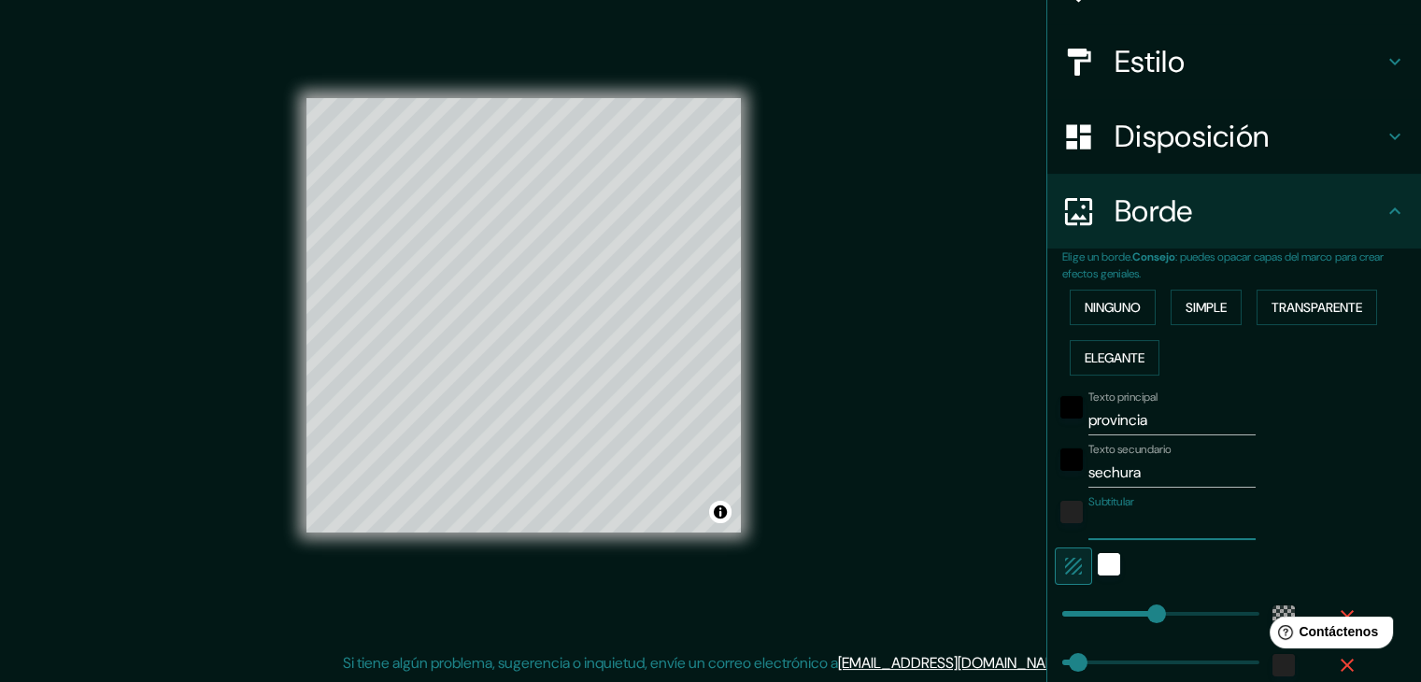
type input "223"
type input "37"
type input "p"
type input "223"
type input "37"
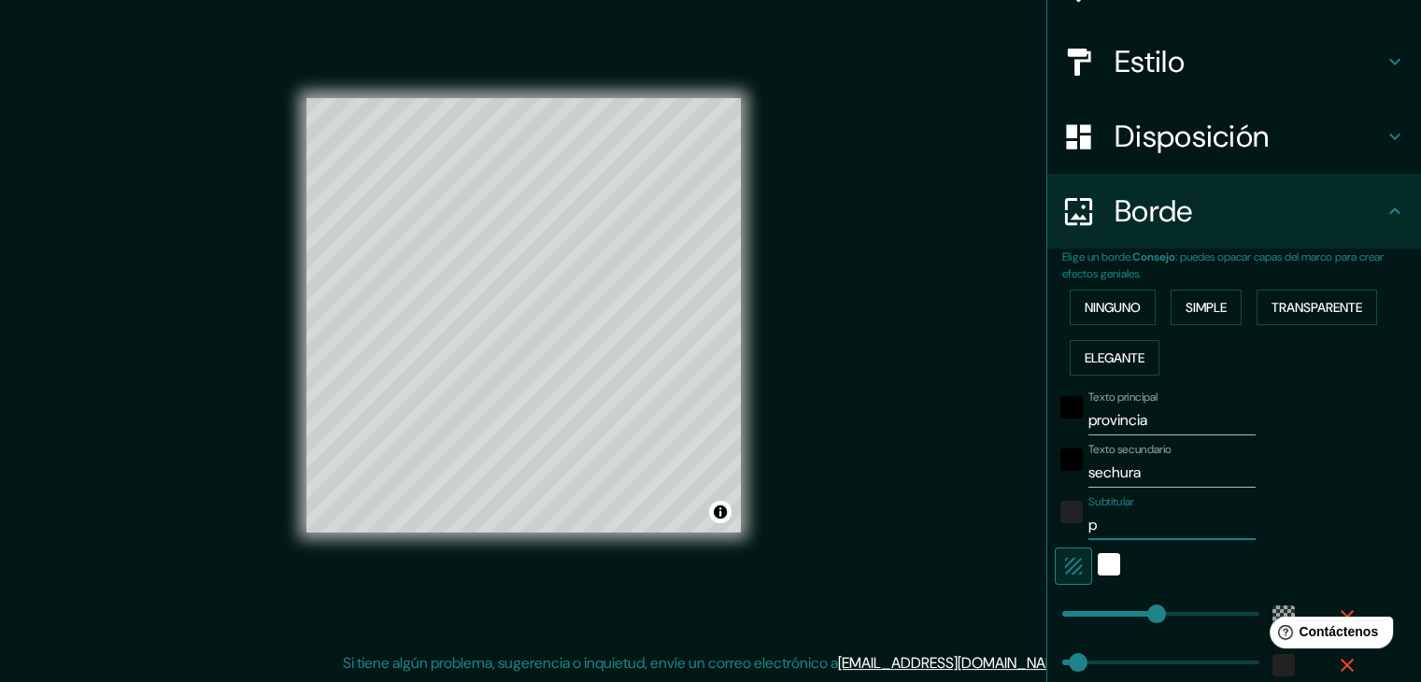
type input "pi"
type input "223"
type input "37"
type input "piu"
type input "223"
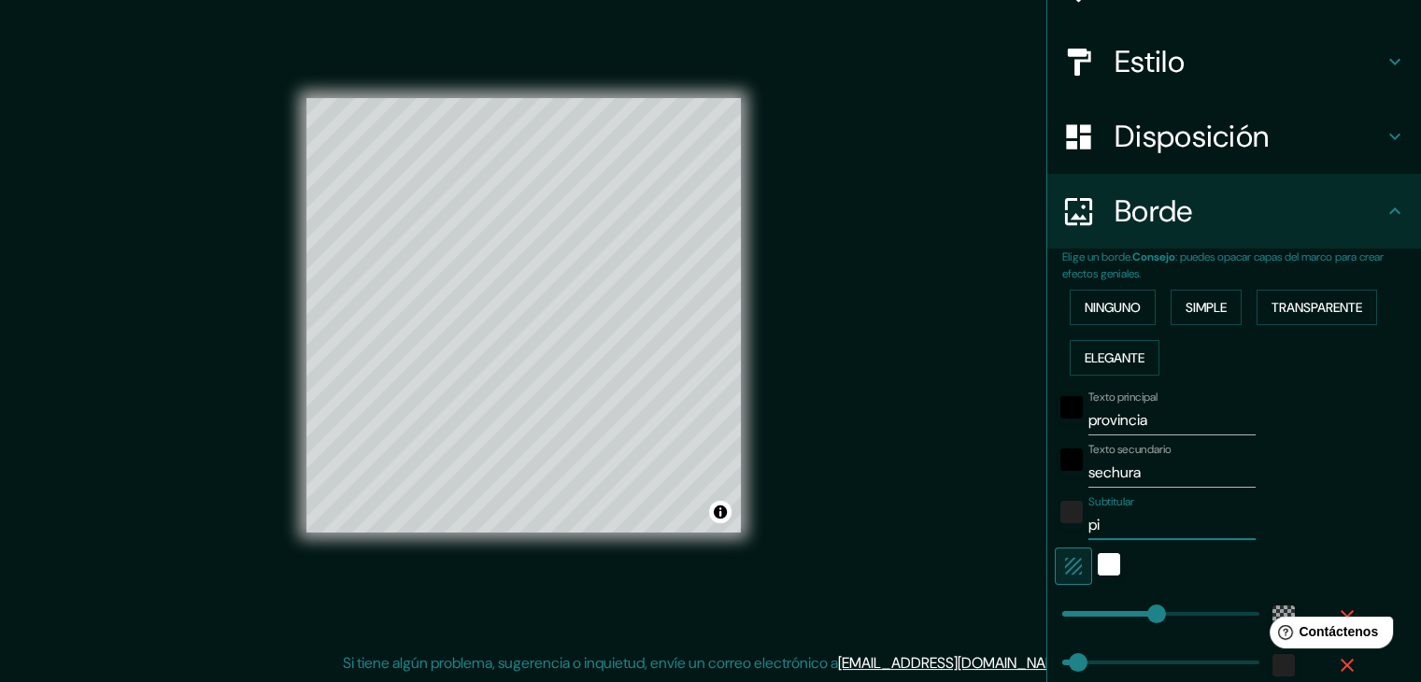
type input "37"
type input "piur"
type input "223"
type input "37"
type input "piura"
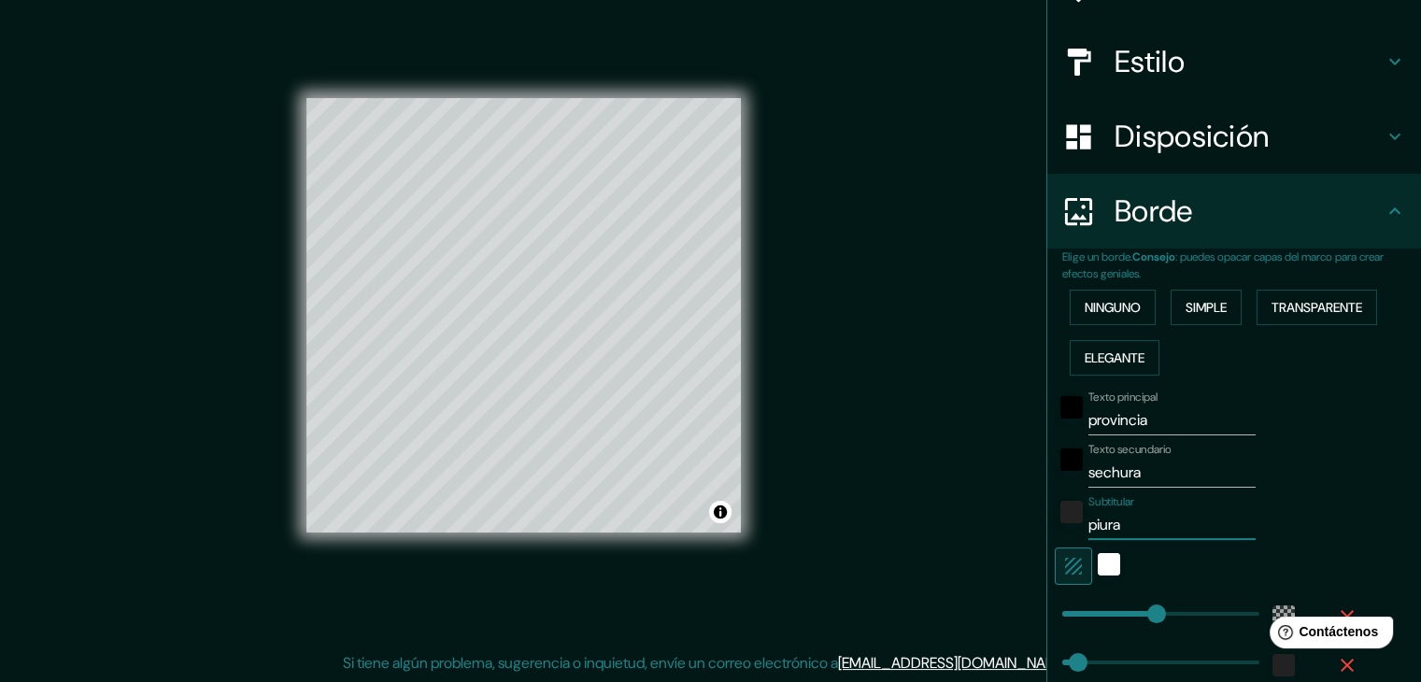
type input "223"
type input "37"
type input "piura-"
type input "223"
type input "37"
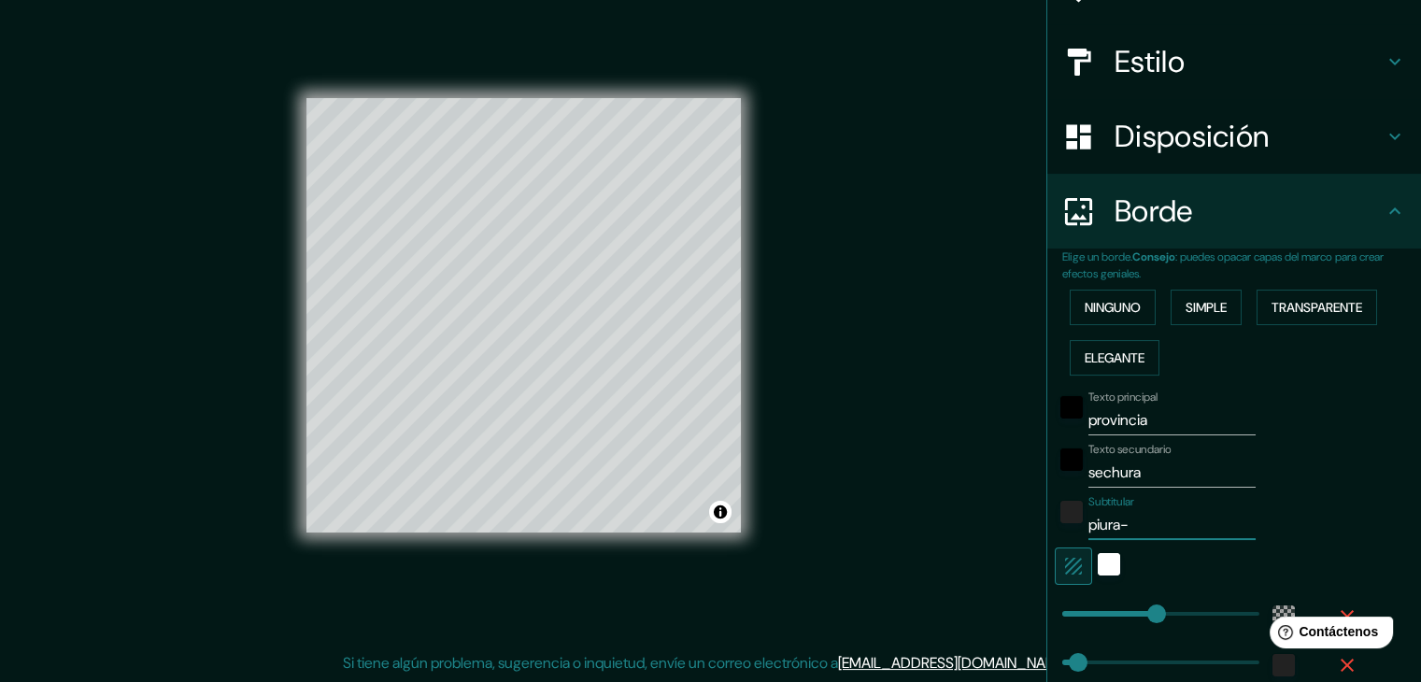
type input "piura-"
type input "223"
type input "37"
type input "piura- p"
type input "223"
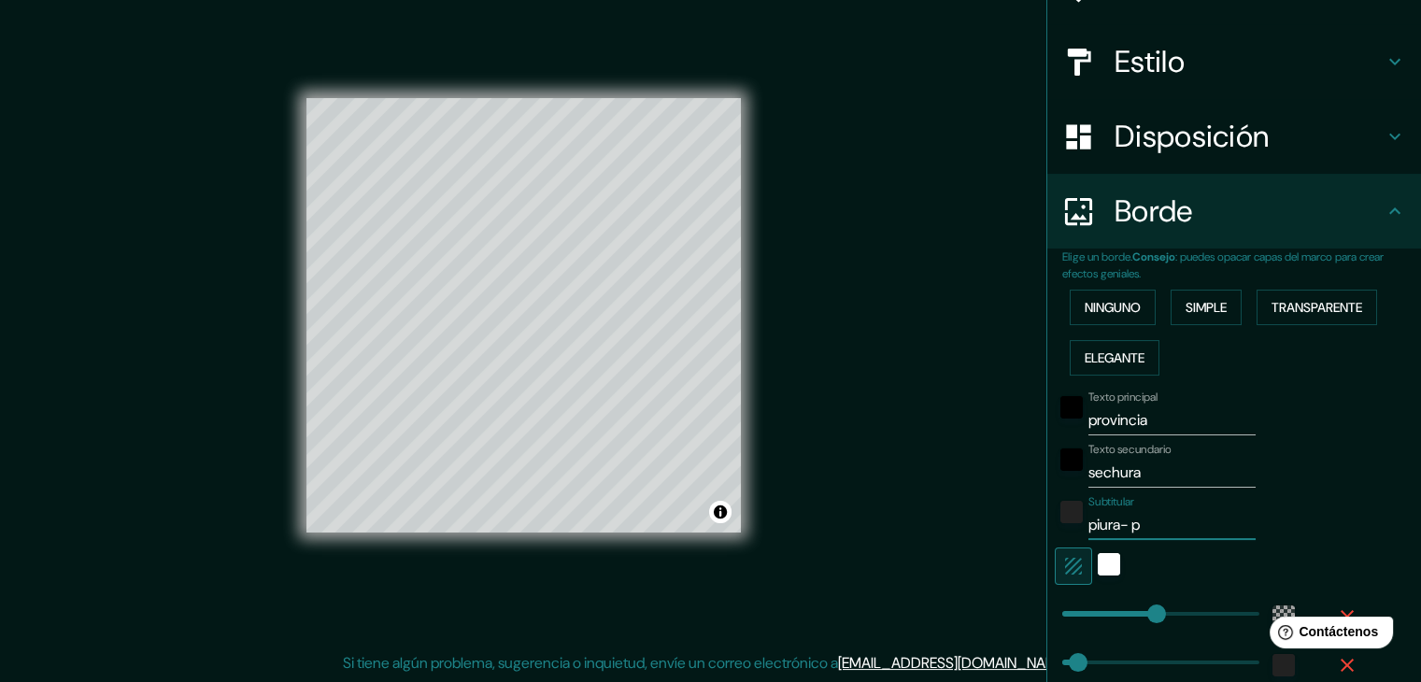
type input "37"
type input "piura- pe"
type input "223"
type input "37"
type input "piura- per"
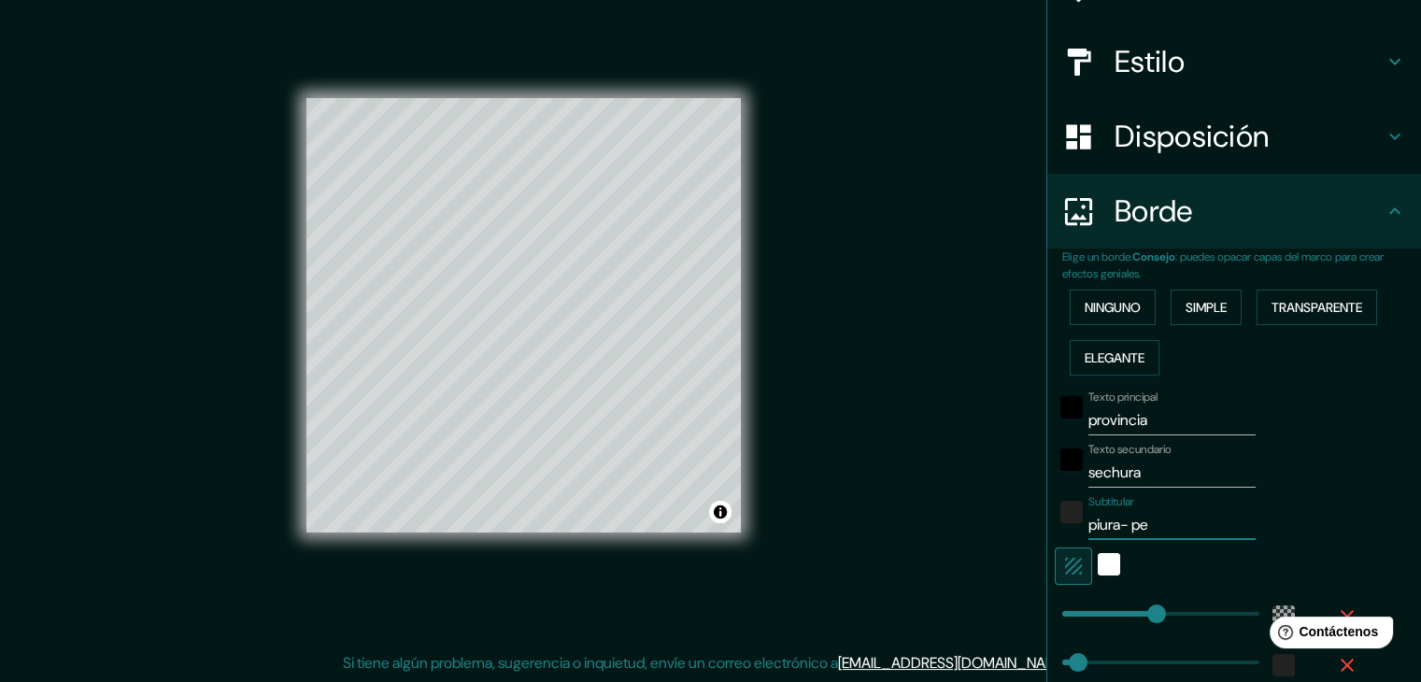
type input "223"
type input "37"
type input "piura- [GEOGRAPHIC_DATA]"
type input "223"
type input "37"
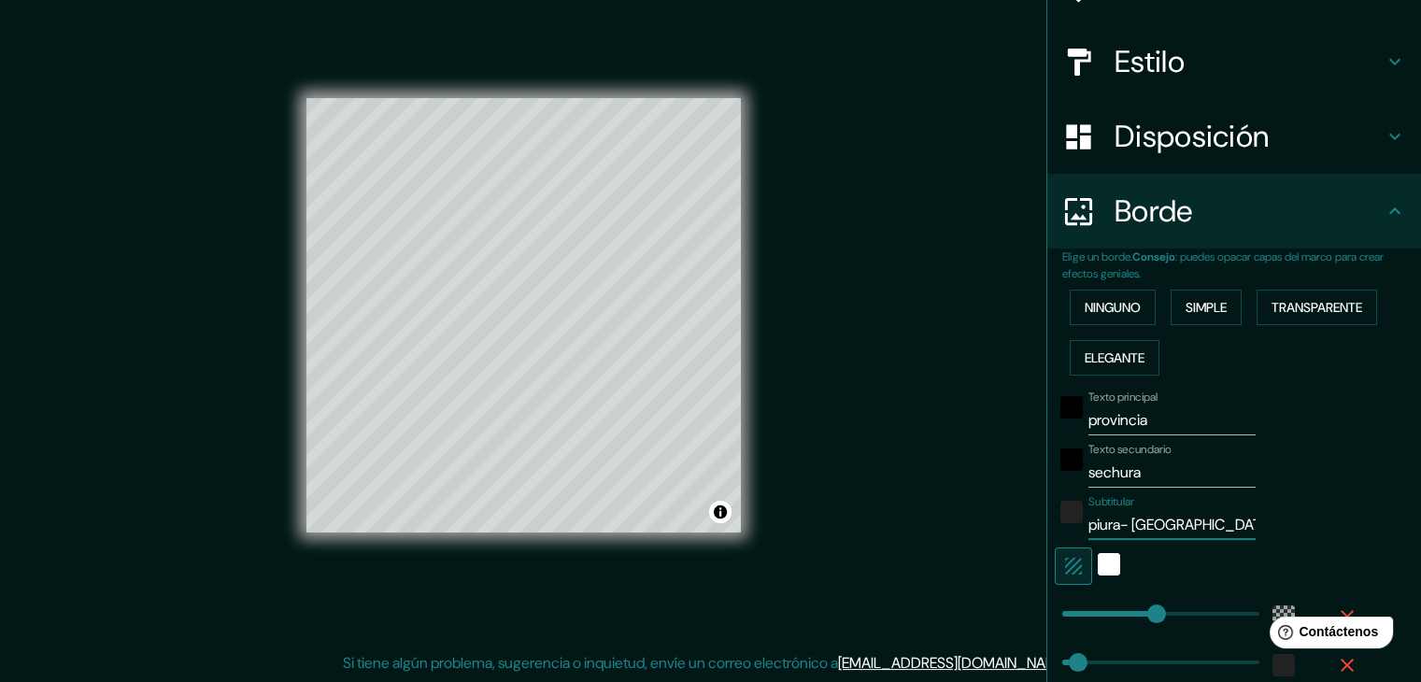
type input "piura- [GEOGRAPHIC_DATA]"
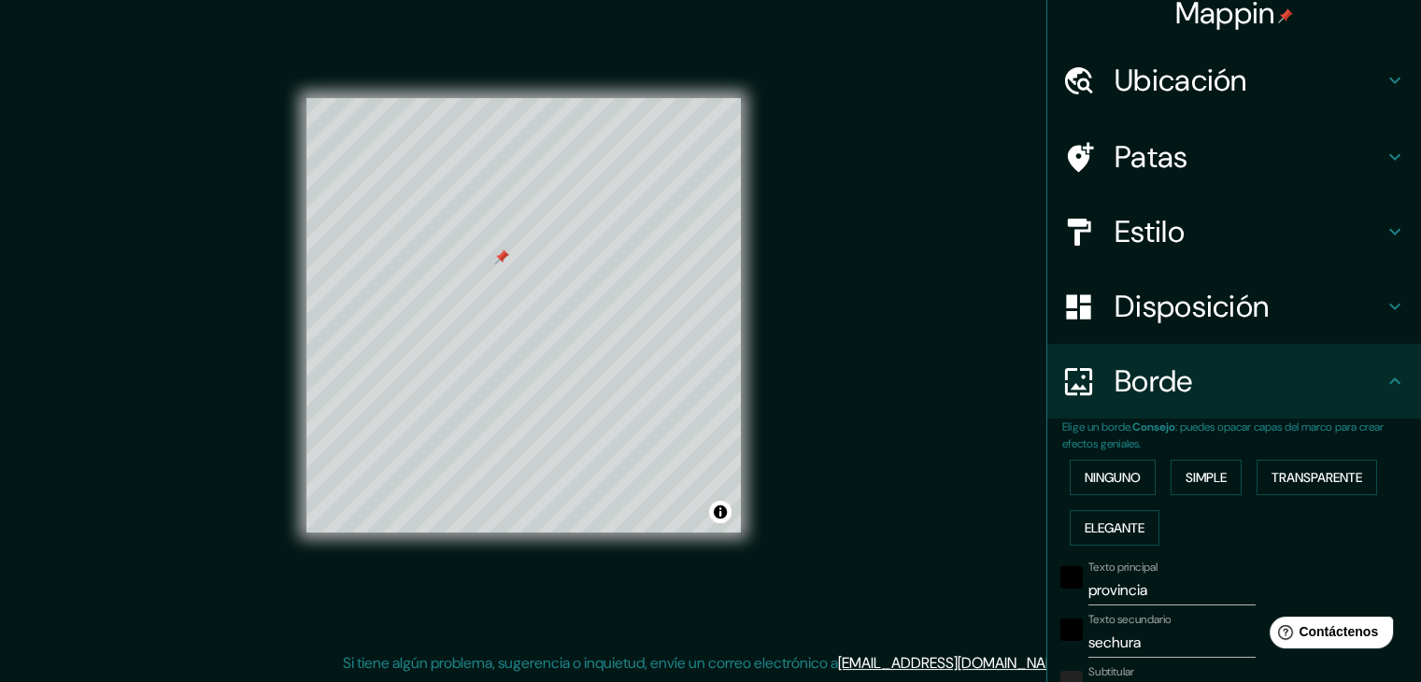
scroll to position [9, 0]
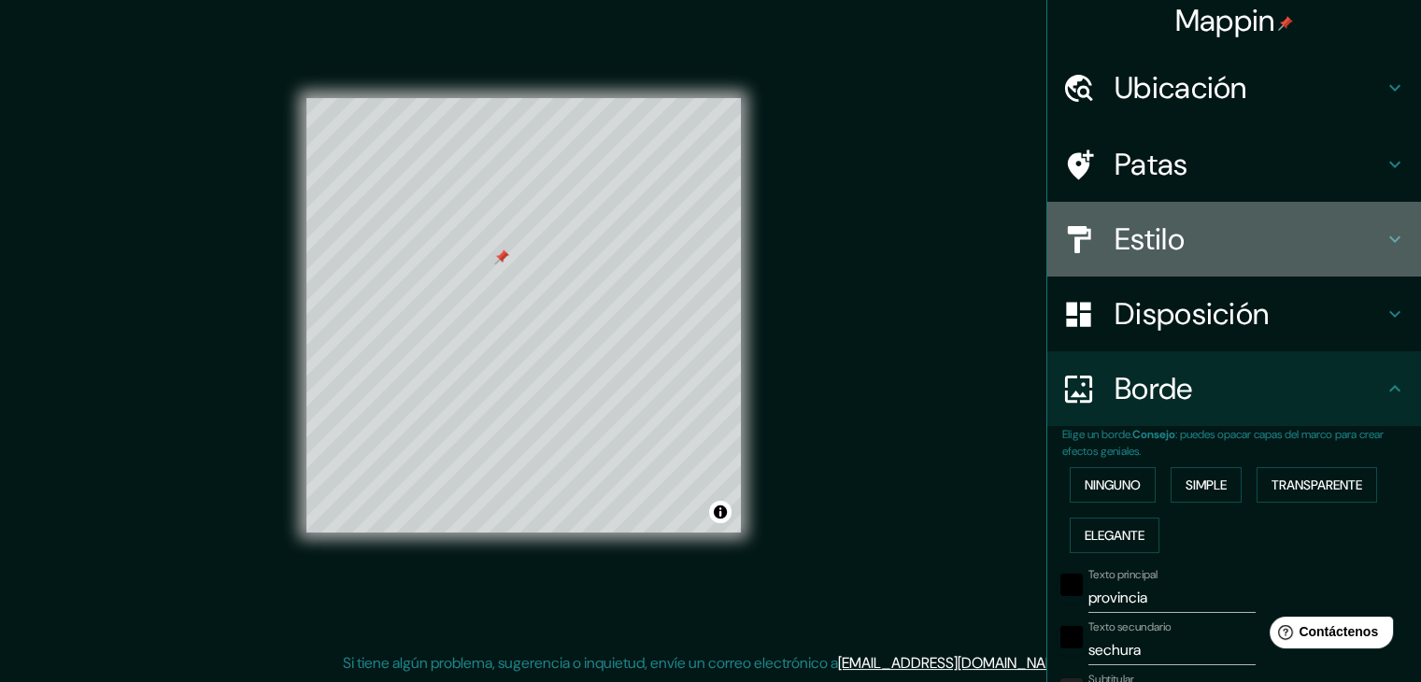
click at [1161, 220] on font "Estilo" at bounding box center [1150, 239] width 70 height 39
type input "223"
type input "37"
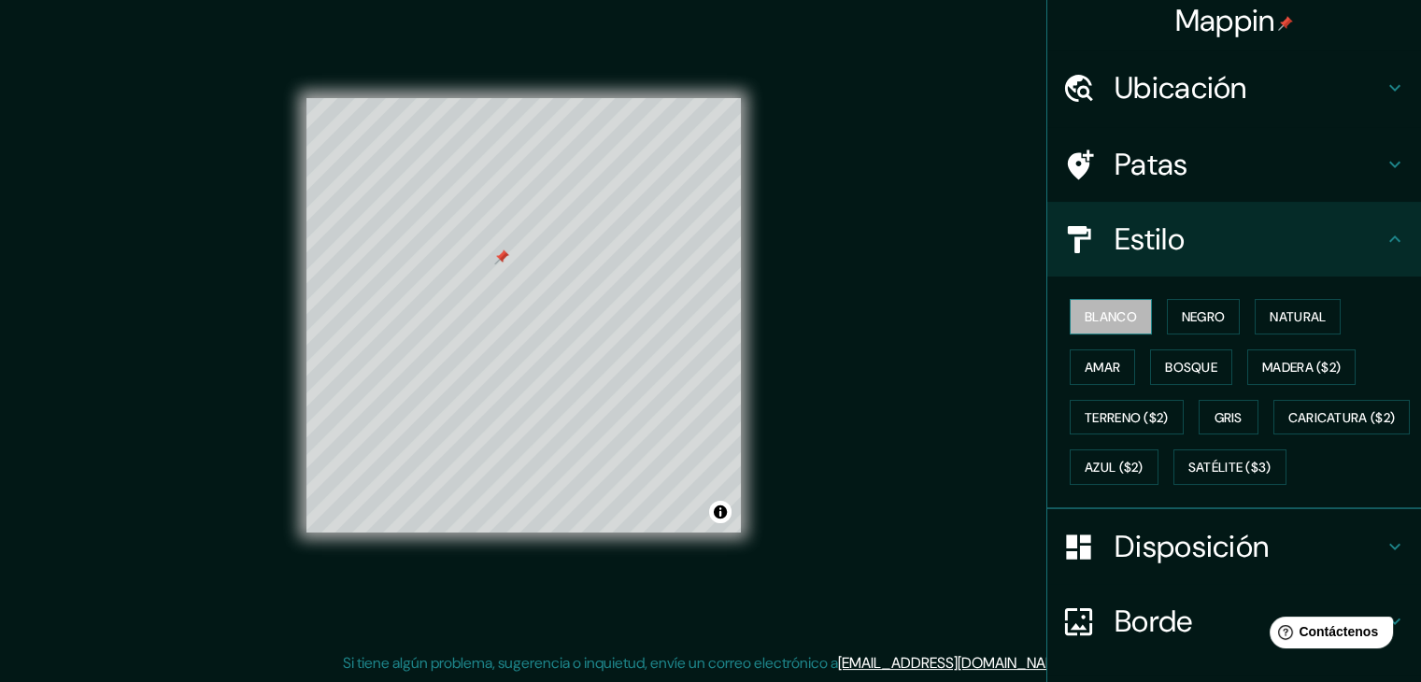
click at [1100, 308] on font "Blanco" at bounding box center [1111, 316] width 52 height 17
type input "piura- per"
type input "223"
type input "37"
type input "piura- pe"
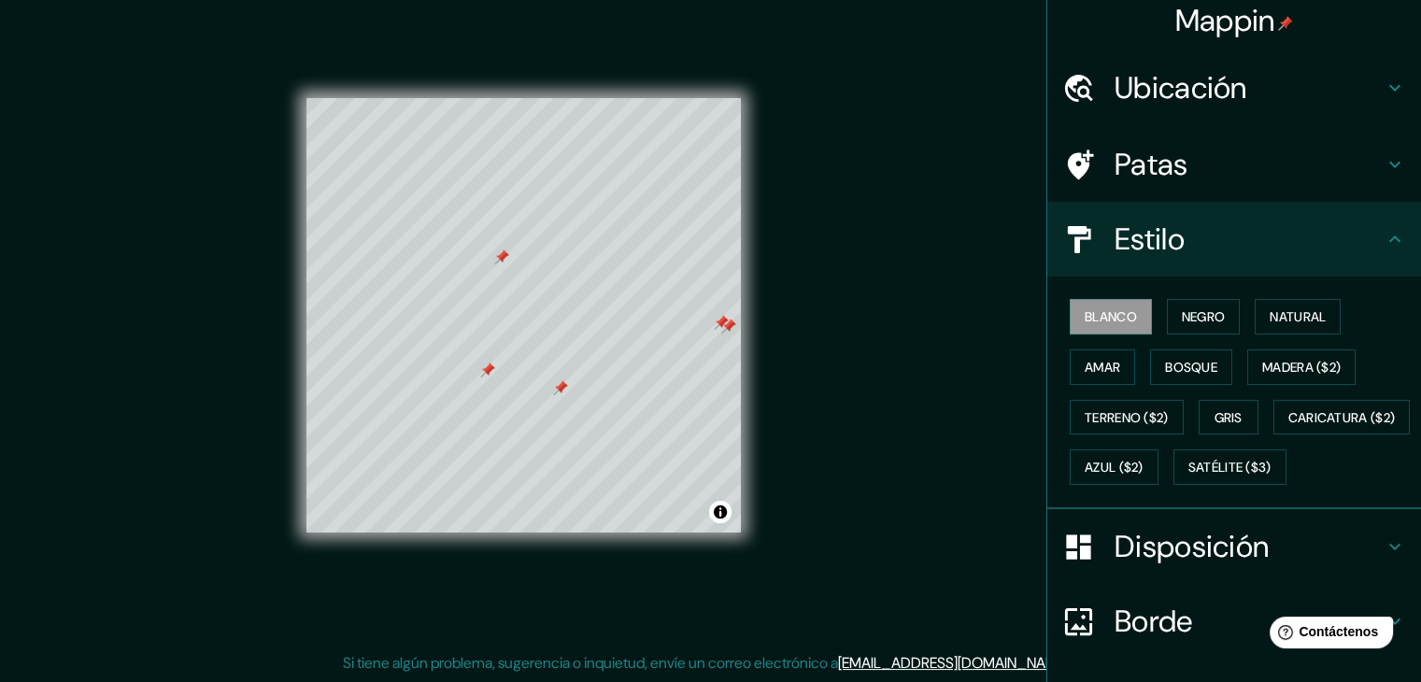
type input "223"
type input "37"
type input "piura- p"
type input "223"
type input "37"
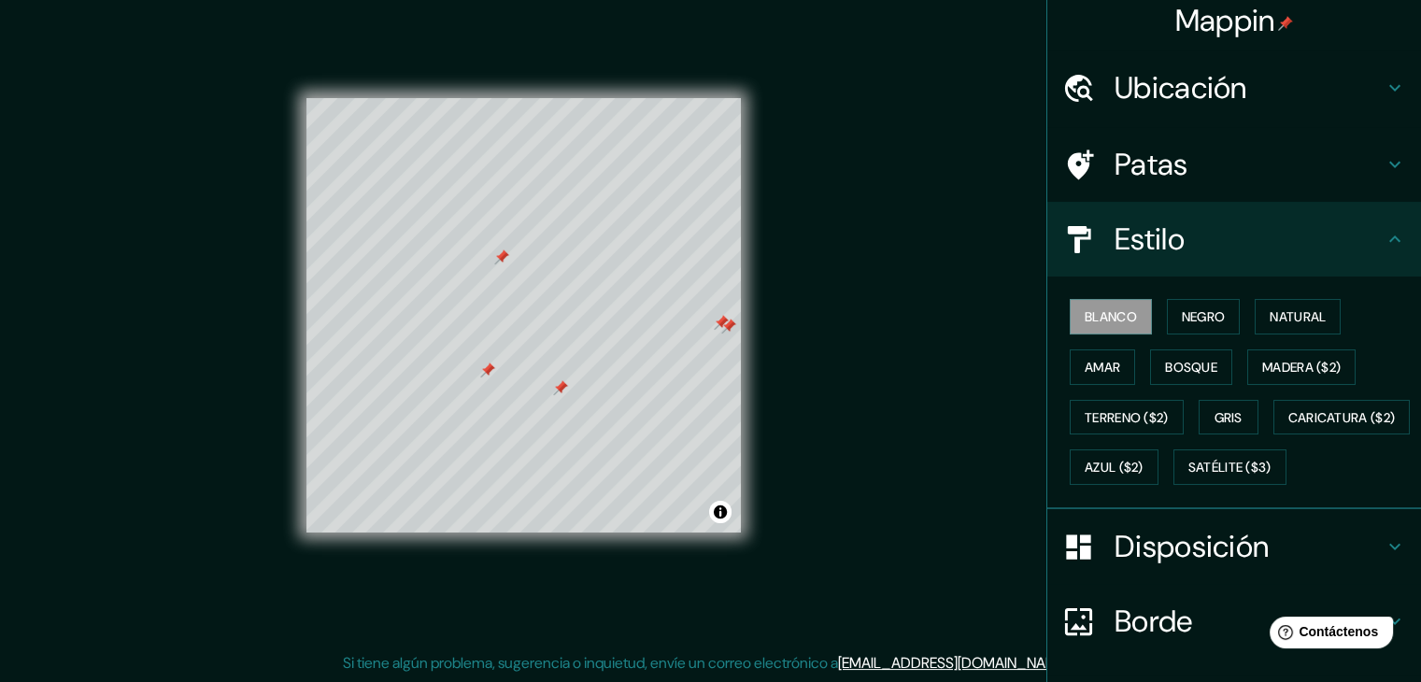
click at [728, 322] on div at bounding box center [721, 322] width 15 height 15
click at [731, 322] on div at bounding box center [728, 326] width 15 height 15
click at [568, 389] on div at bounding box center [560, 387] width 15 height 15
click at [566, 391] on div at bounding box center [569, 390] width 15 height 15
click at [499, 379] on div at bounding box center [497, 372] width 15 height 15
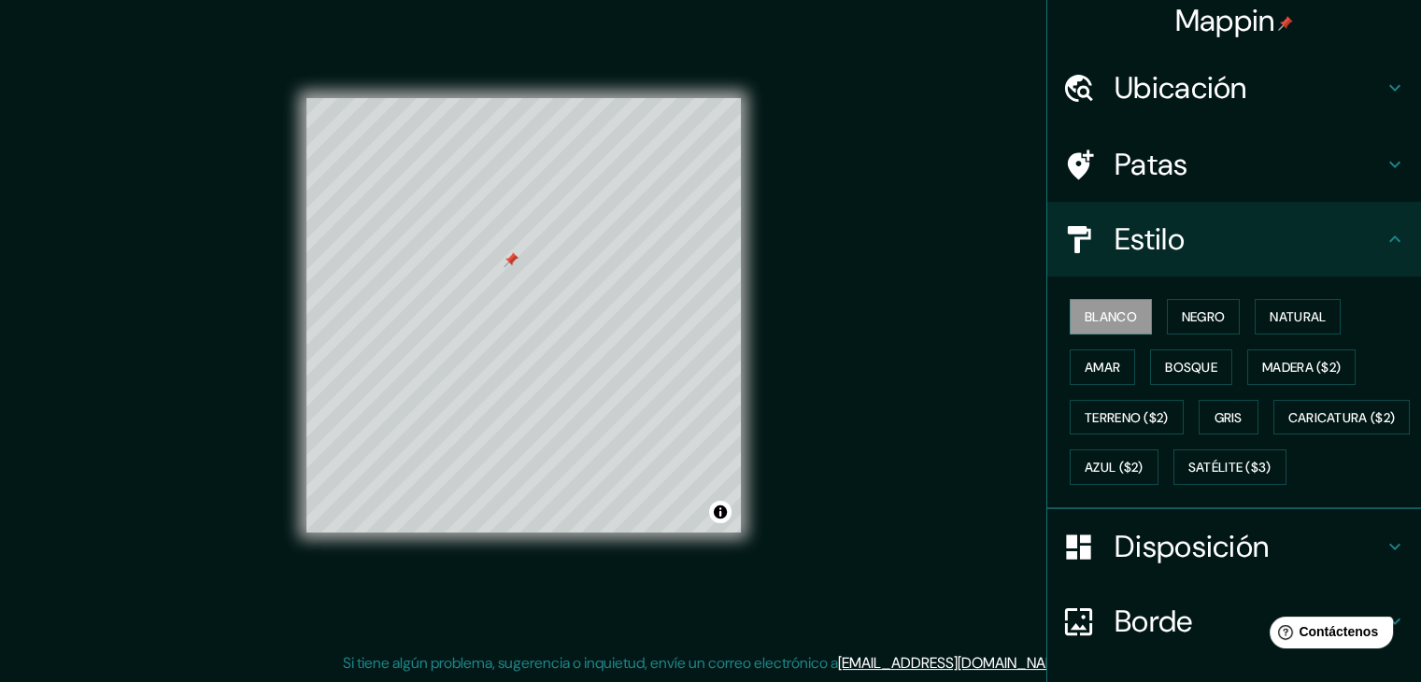
click at [511, 257] on div at bounding box center [511, 259] width 15 height 15
click at [1197, 150] on h4 "Patas" at bounding box center [1249, 164] width 269 height 37
type input "223"
type input "37"
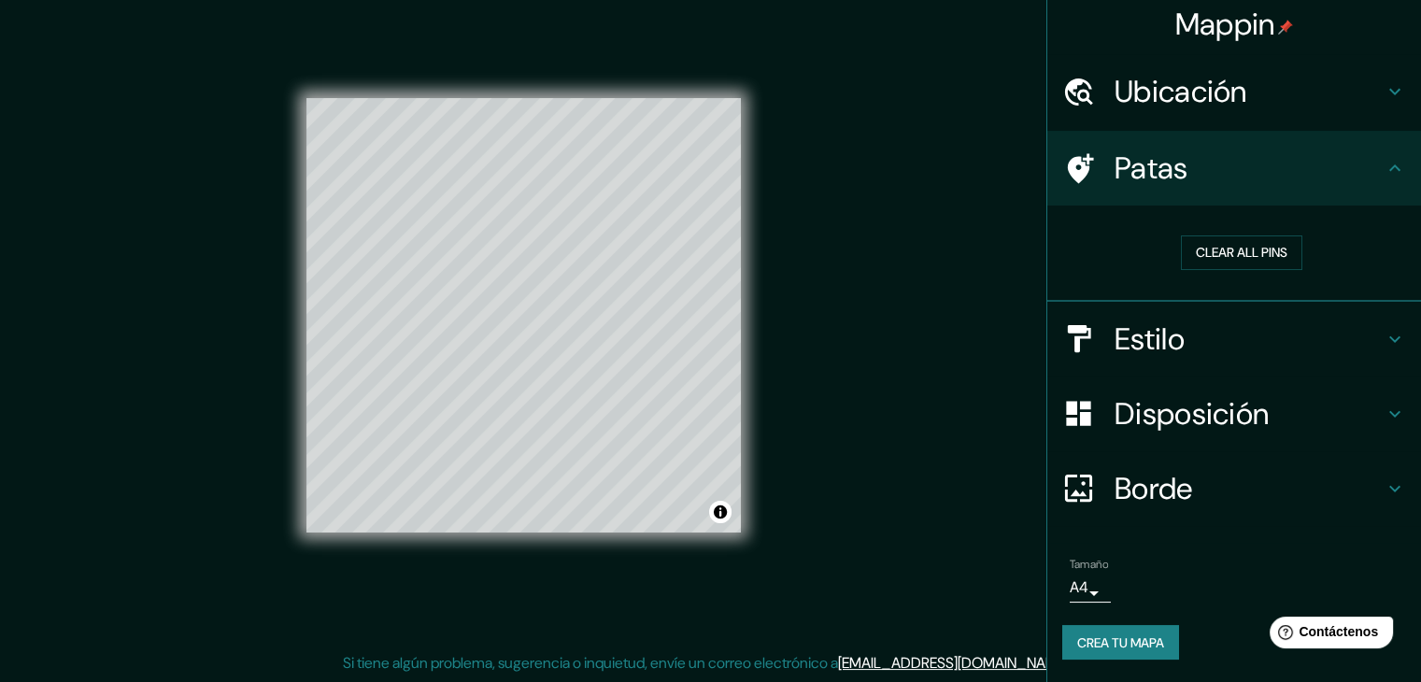
scroll to position [4, 0]
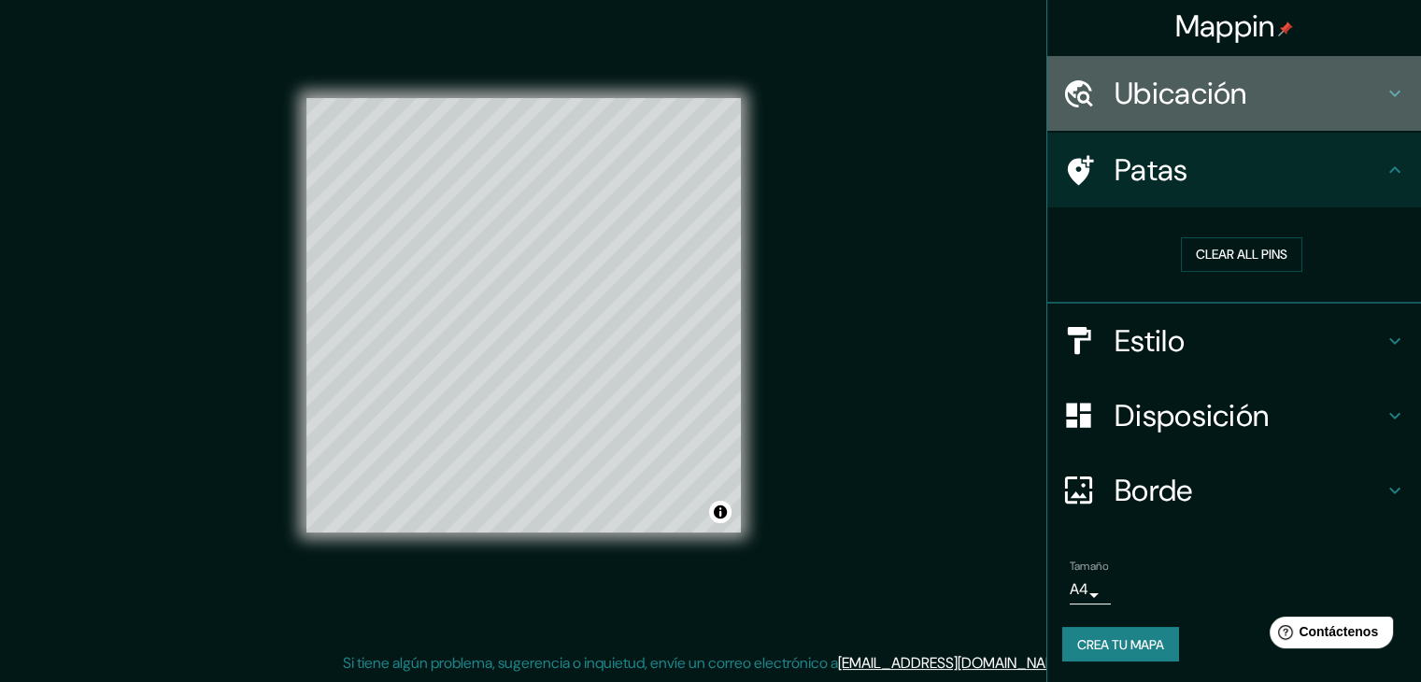
click at [1238, 94] on h4 "Ubicación" at bounding box center [1249, 93] width 269 height 37
type input "223"
type input "37"
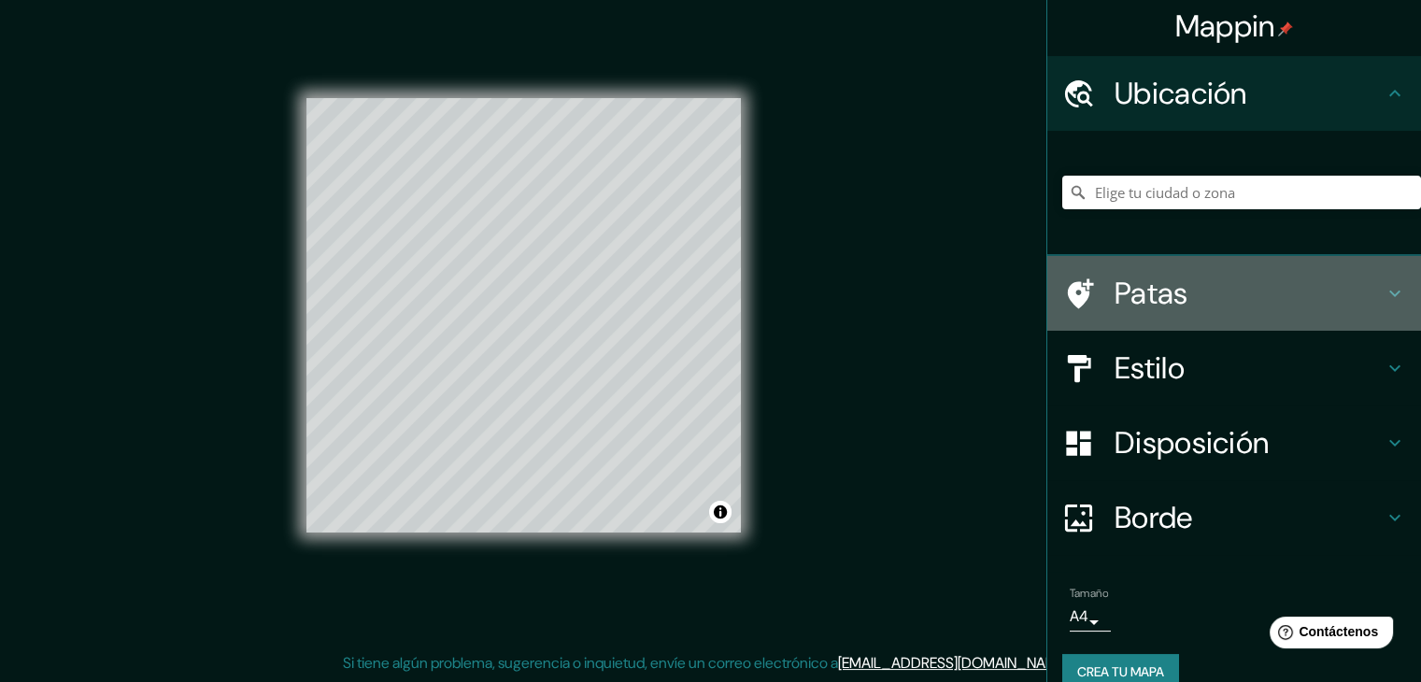
click at [1166, 285] on font "Patas" at bounding box center [1152, 293] width 74 height 39
type input "223"
type input "37"
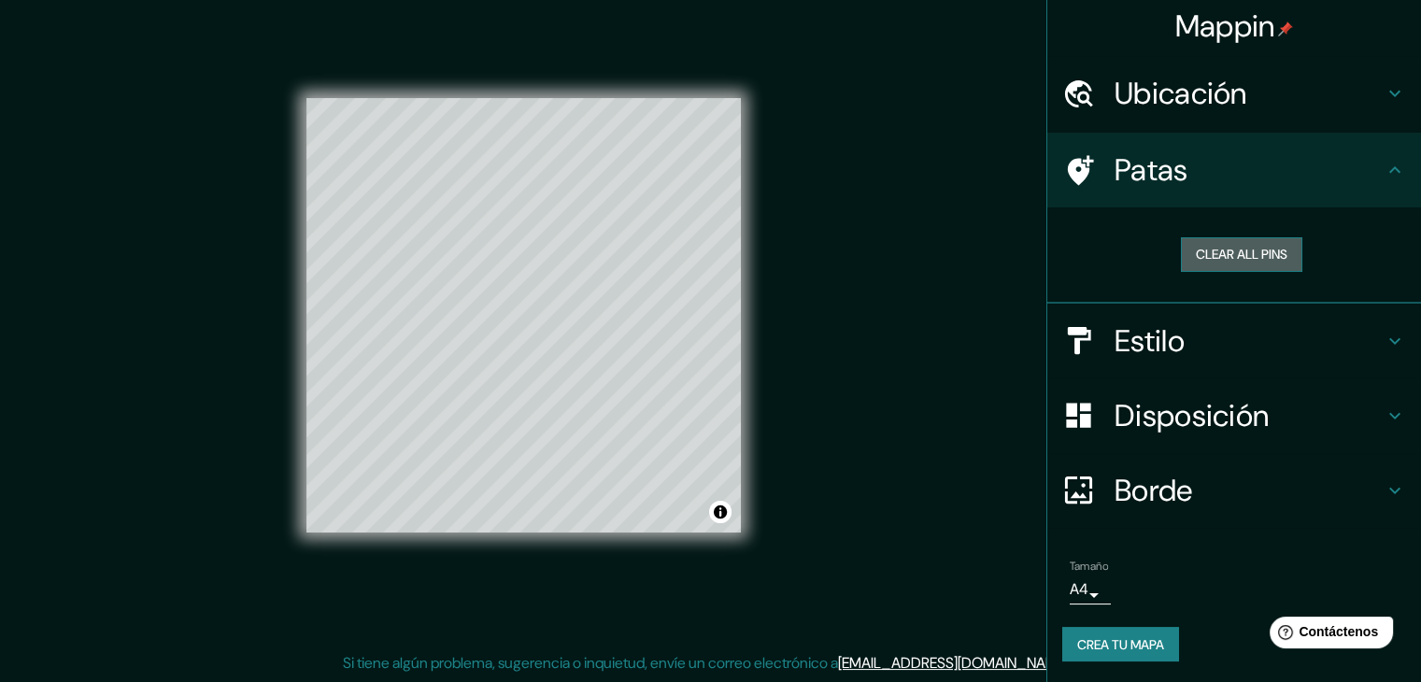
click at [1225, 248] on button "Clear all pins" at bounding box center [1241, 254] width 121 height 35
